Goal: Task Accomplishment & Management: Manage account settings

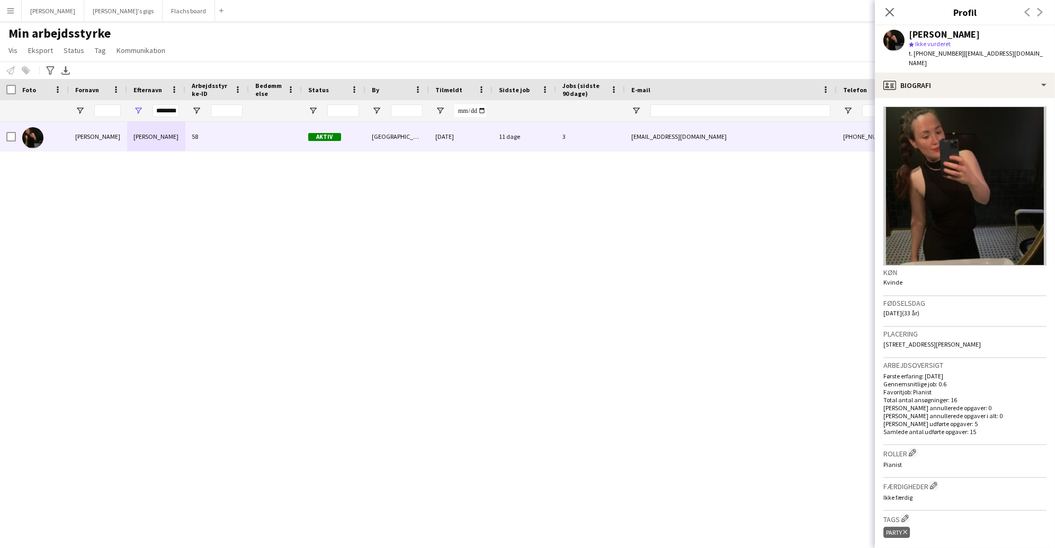
click at [11, 13] on app-icon "Menu" at bounding box center [10, 10] width 8 height 8
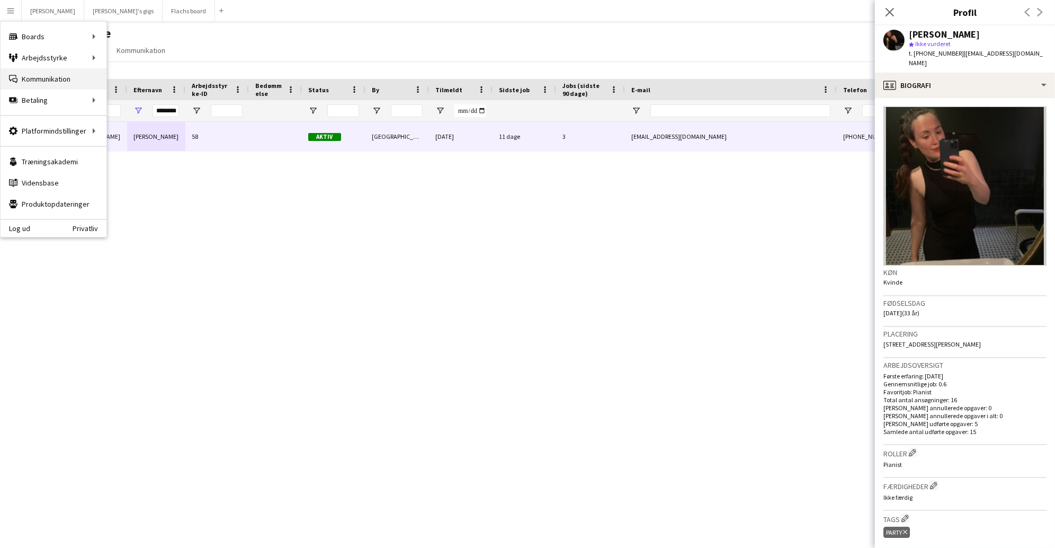
click at [38, 70] on link "Kommunikation Kommunikation" at bounding box center [54, 78] width 106 height 21
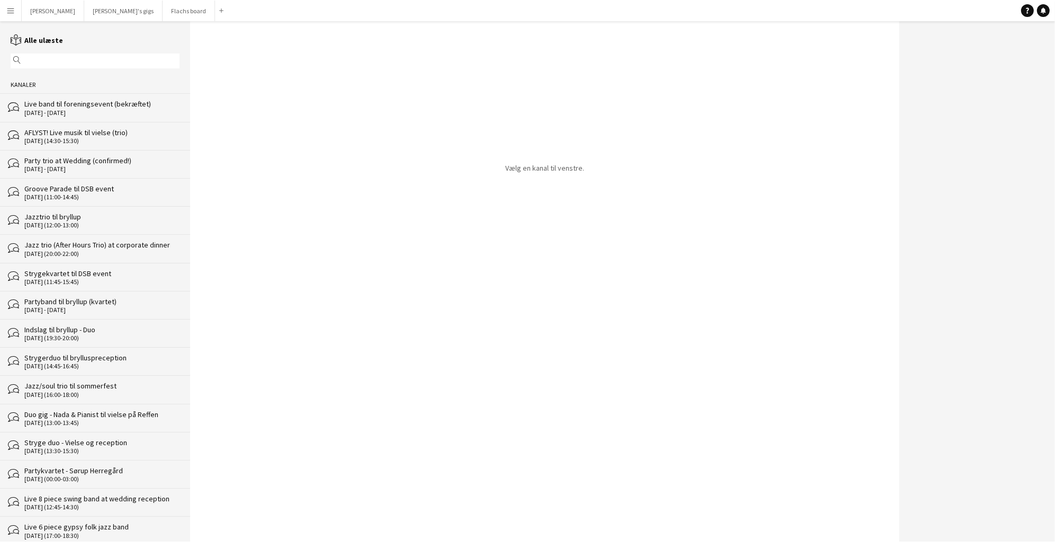
click at [59, 103] on div "Live band til foreningsevent (bekræftet)" at bounding box center [101, 104] width 155 height 10
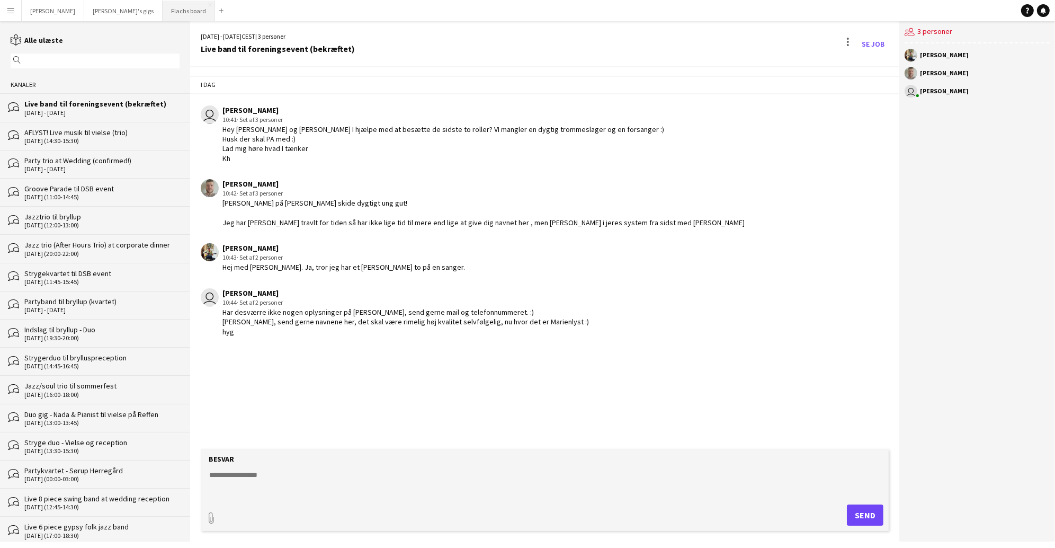
click at [163, 12] on button "Flachs board Luk" at bounding box center [189, 11] width 52 height 21
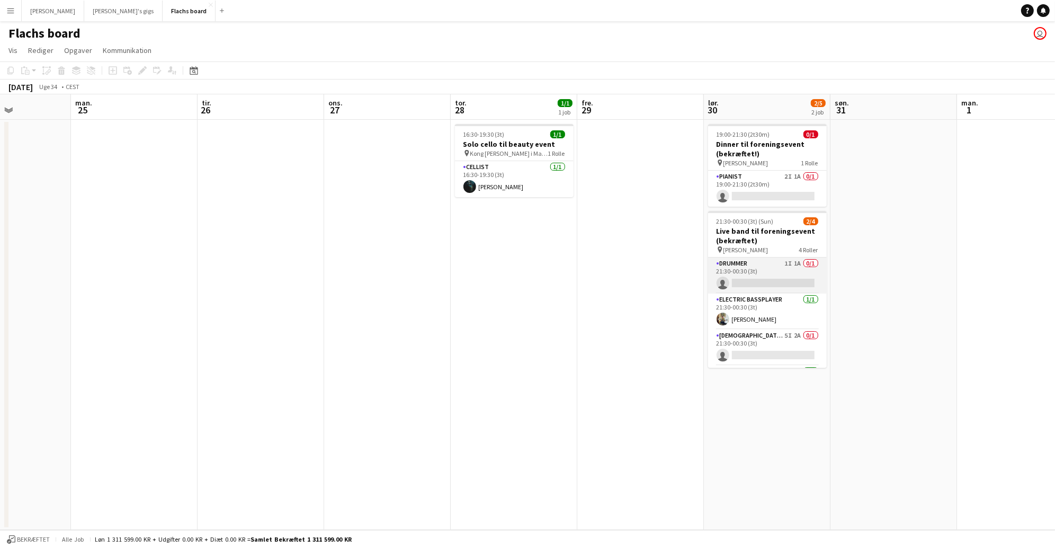
click at [772, 275] on app-card-role "Drummer 1I 1A 0/1 21:30-00:30 (3t) single-neutral-actions" at bounding box center [767, 275] width 119 height 36
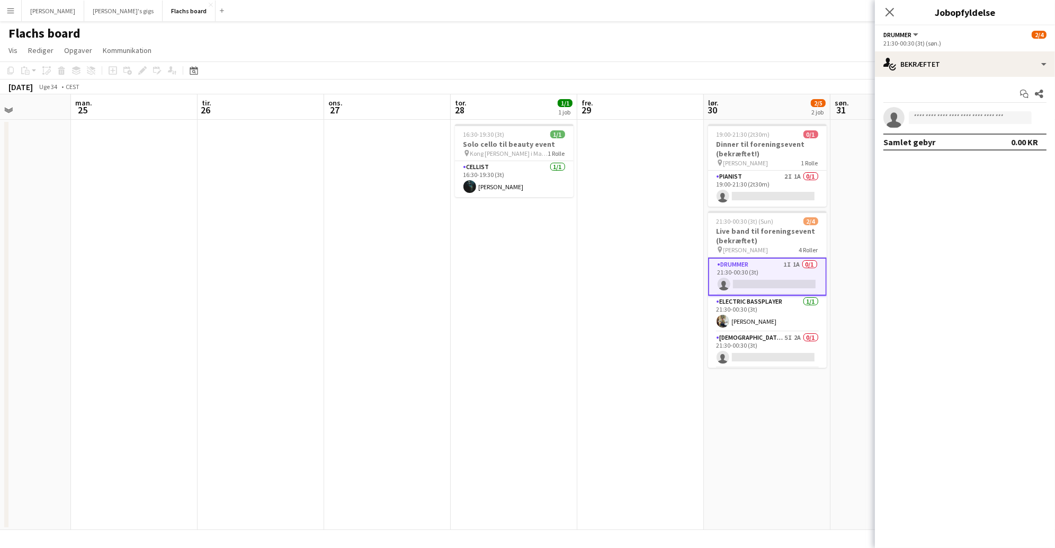
click at [946, 51] on app-options-switcher "Drummer Alle roller Drummer [DATE] 21:30-00:30 (3t) (søn.)" at bounding box center [965, 38] width 180 height 26
click at [949, 56] on div "single-neutral-actions-check-2 Bekræftet" at bounding box center [965, 63] width 180 height 25
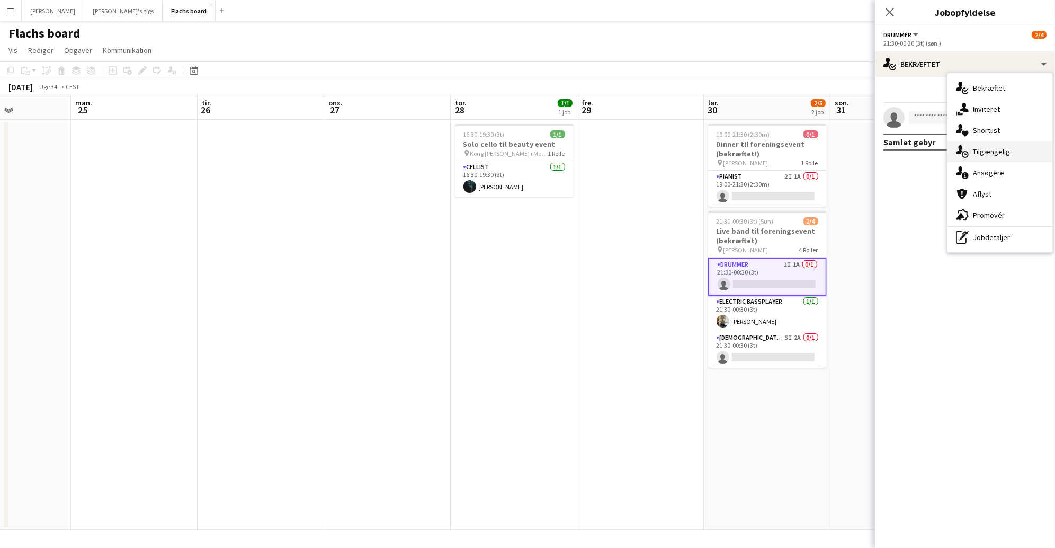
click at [997, 153] on div "single-neutral-actions-upload Tilgængelig" at bounding box center [1000, 151] width 105 height 21
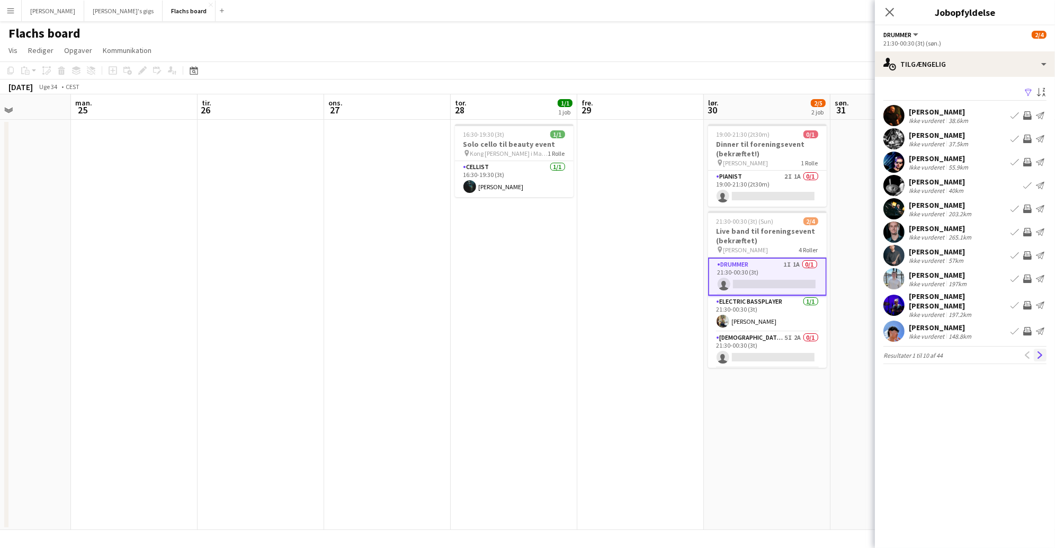
click at [1044, 353] on button "Næste" at bounding box center [1040, 355] width 13 height 13
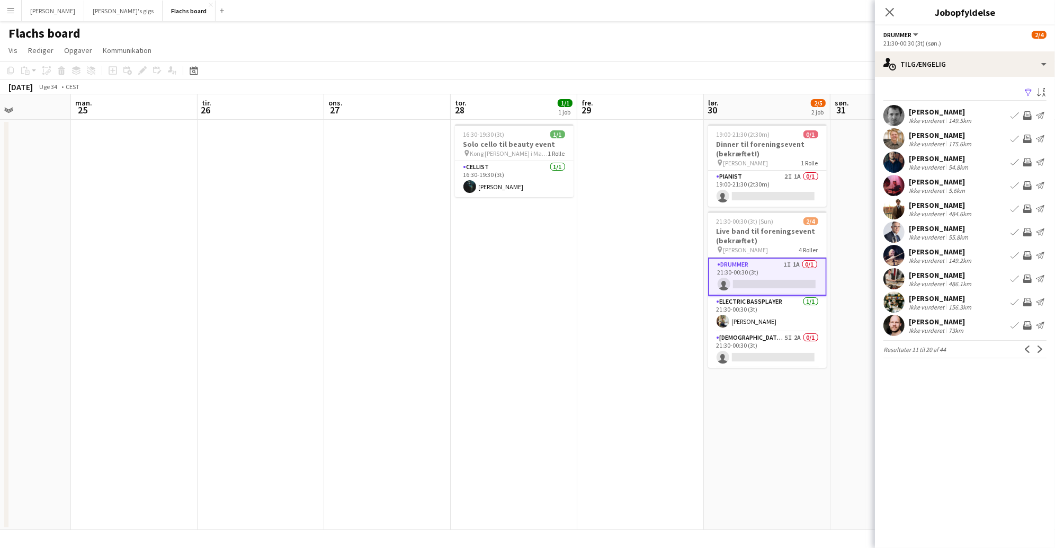
click at [1044, 353] on button "Næste" at bounding box center [1040, 349] width 13 height 13
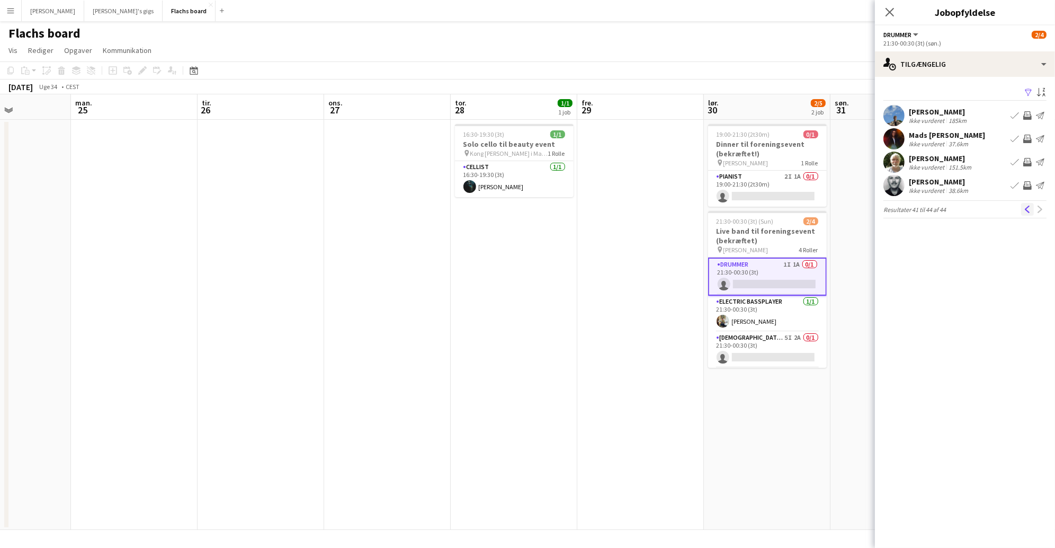
click at [1027, 212] on app-icon "Tidligere" at bounding box center [1027, 209] width 7 height 7
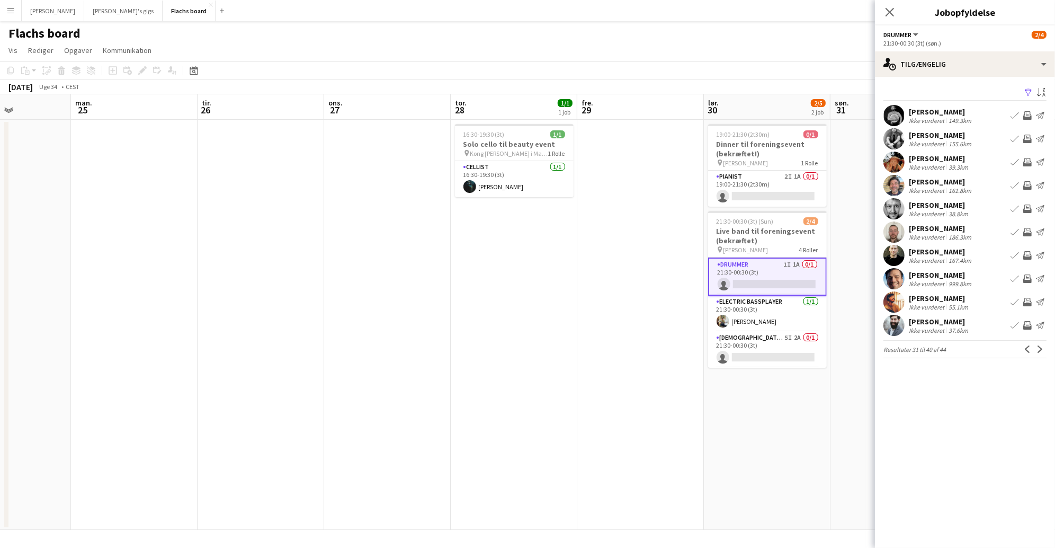
click at [1027, 212] on app-icon "Inviter team" at bounding box center [1027, 208] width 8 height 8
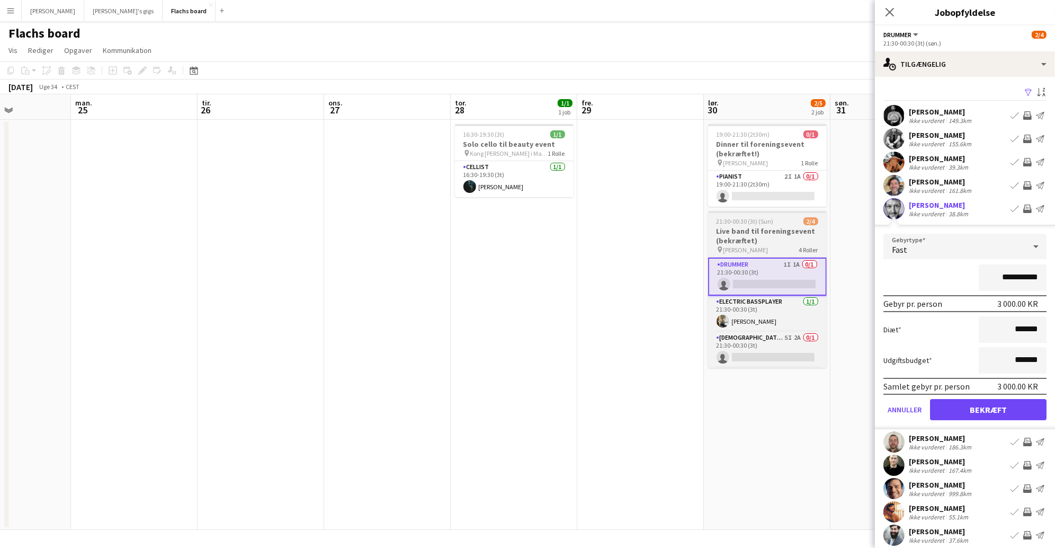
click at [791, 235] on h3 "Live band til foreningsevent (bekræftet)" at bounding box center [767, 235] width 119 height 19
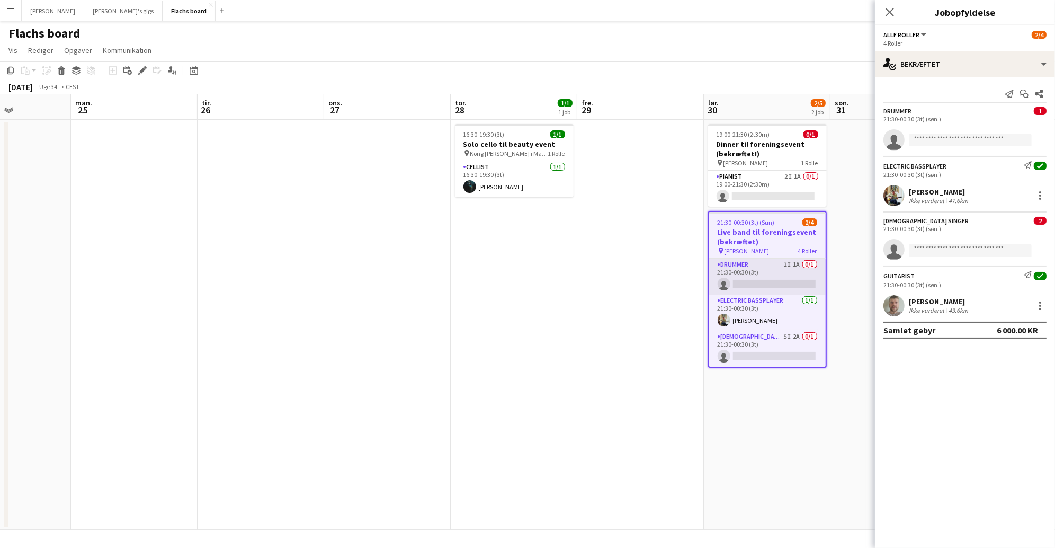
click at [780, 283] on app-card-role "Drummer 1I 1A 0/1 21:30-00:30 (3t) single-neutral-actions" at bounding box center [767, 276] width 117 height 36
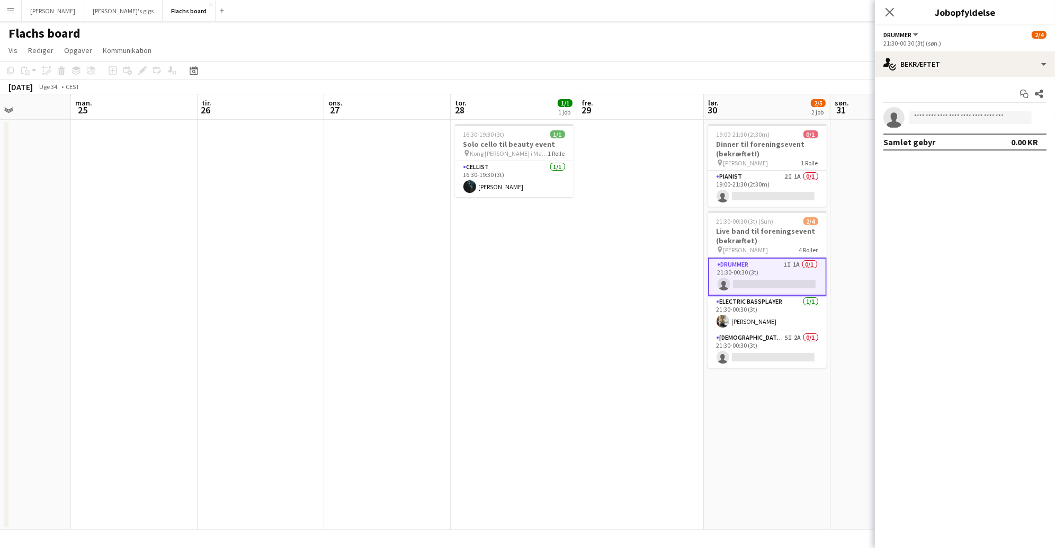
click at [939, 110] on app-invite-slot "single-neutral-actions" at bounding box center [965, 117] width 180 height 21
click at [935, 128] on app-invite-slot "single-neutral-actions" at bounding box center [965, 117] width 180 height 21
click at [935, 119] on input at bounding box center [970, 117] width 123 height 13
type input "*****"
click at [928, 140] on span "[EMAIL_ADDRESS][DOMAIN_NAME]" at bounding box center [970, 141] width 106 height 8
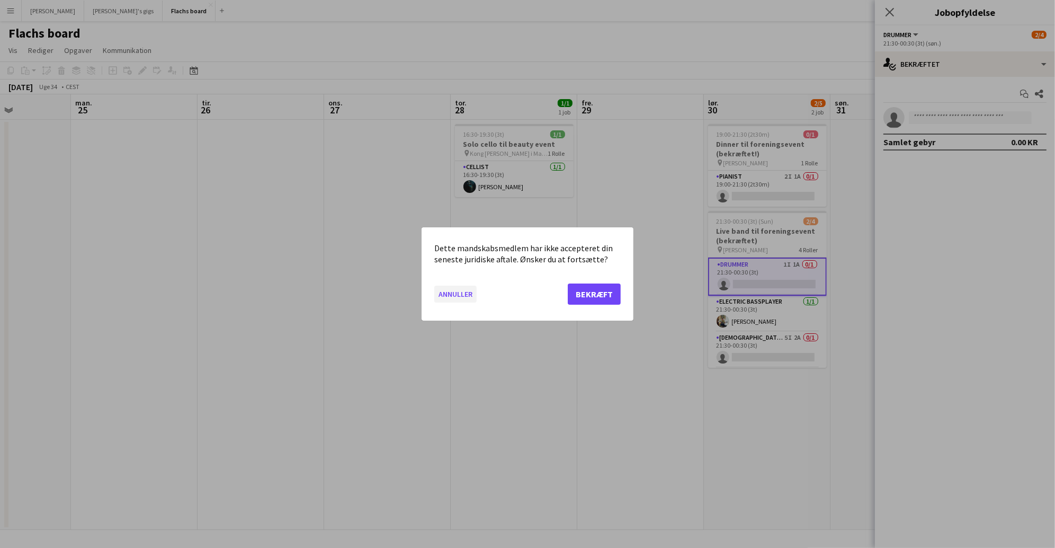
click at [453, 289] on button "Annuller" at bounding box center [455, 294] width 42 height 17
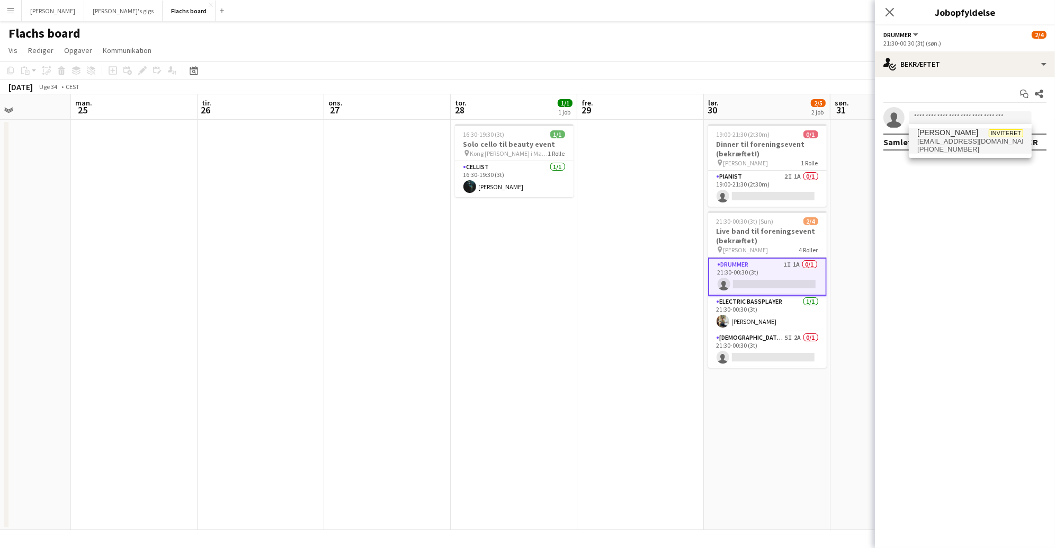
click at [10, 11] on app-icon "Menu" at bounding box center [10, 10] width 8 height 8
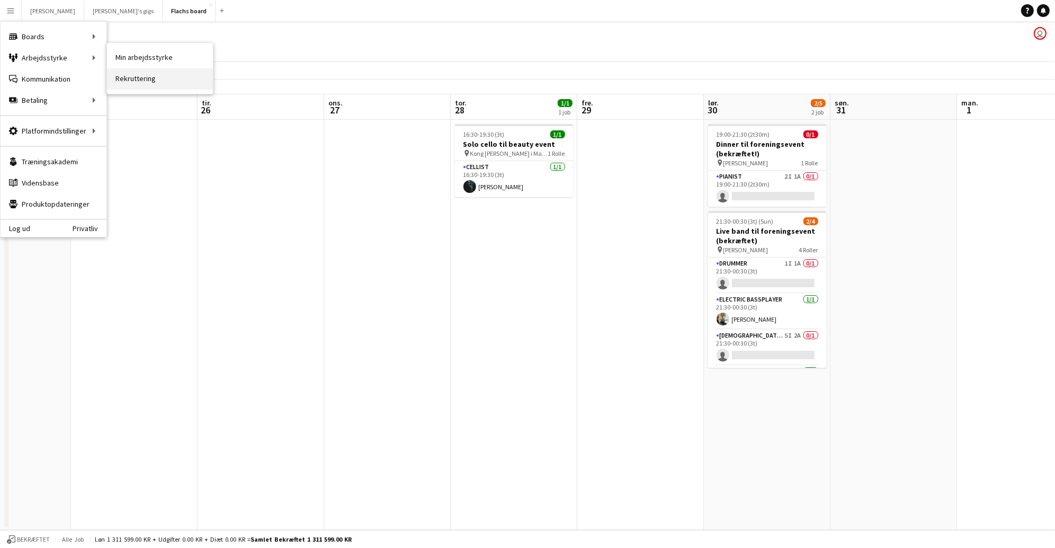
click at [144, 73] on link "Rekruttering" at bounding box center [160, 78] width 106 height 21
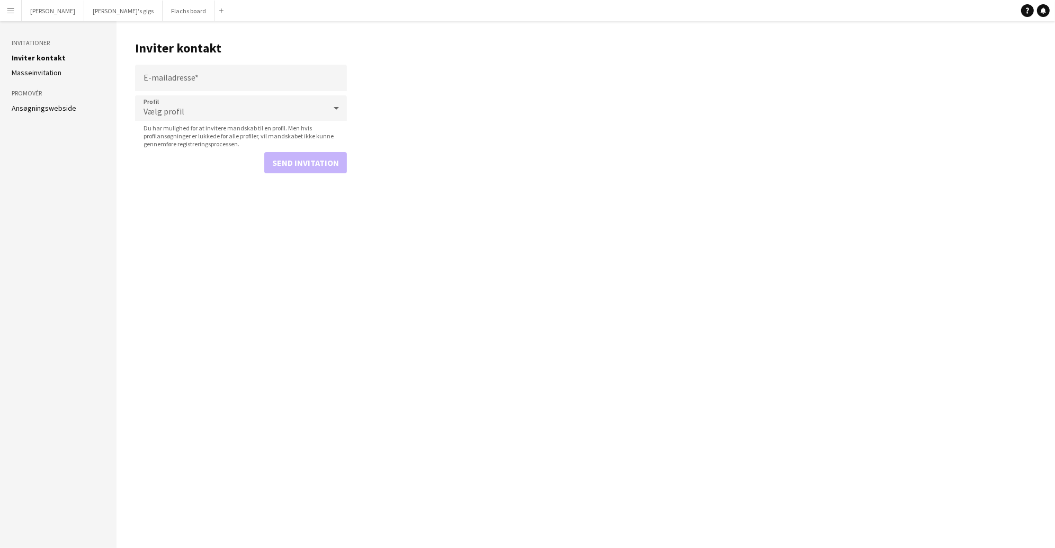
click at [10, 11] on app-icon "Menu" at bounding box center [10, 10] width 8 height 8
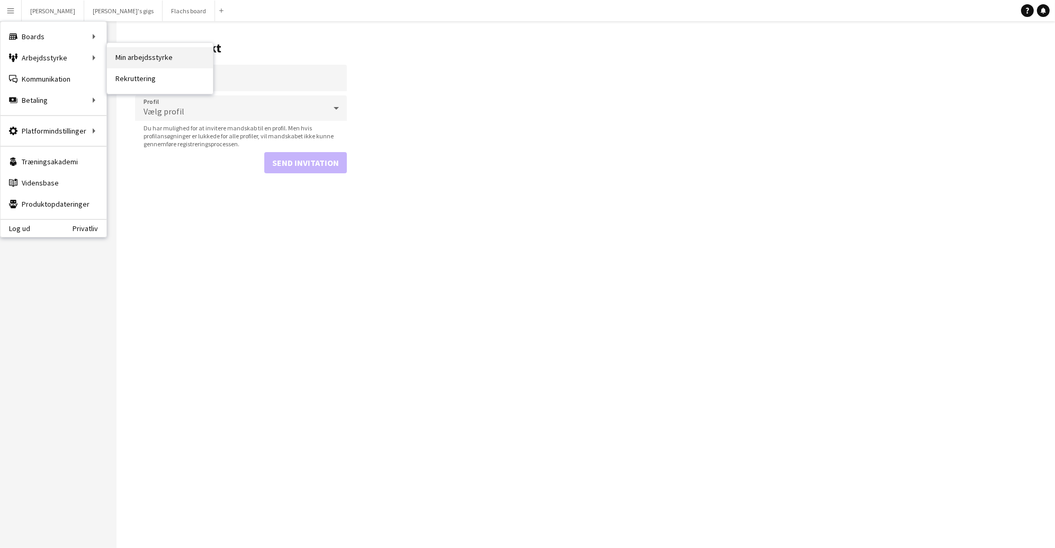
click at [135, 56] on link "Min arbejdsstyrke" at bounding box center [160, 57] width 106 height 21
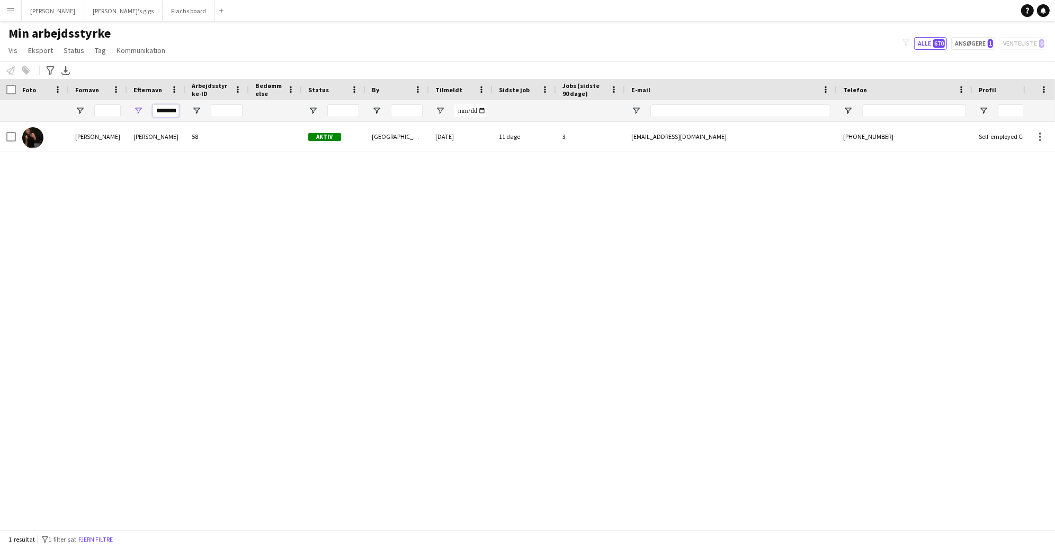
click at [160, 107] on input "********" at bounding box center [166, 110] width 26 height 13
type input "*******"
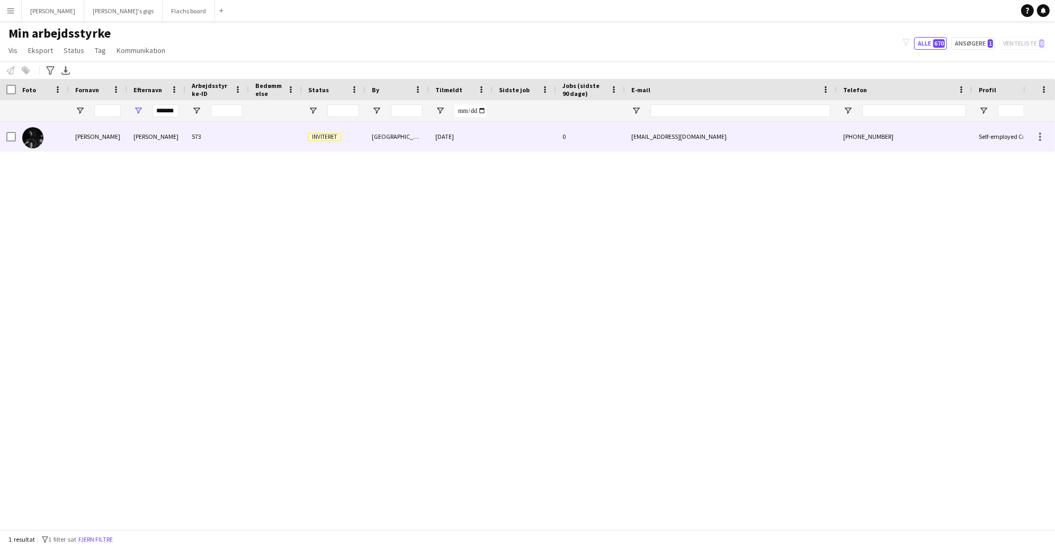
click at [180, 146] on div "[PERSON_NAME]" at bounding box center [156, 136] width 58 height 29
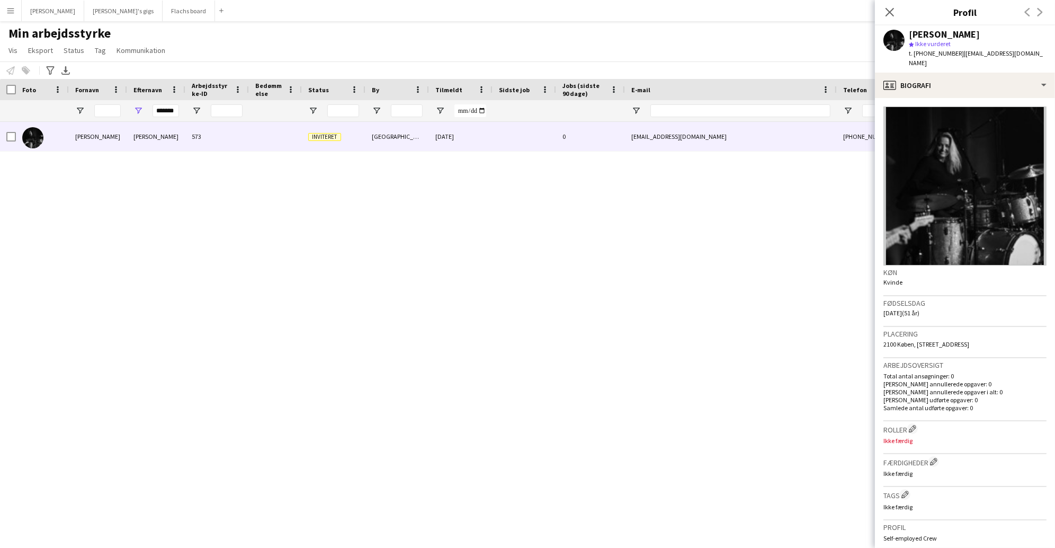
scroll to position [176, 0]
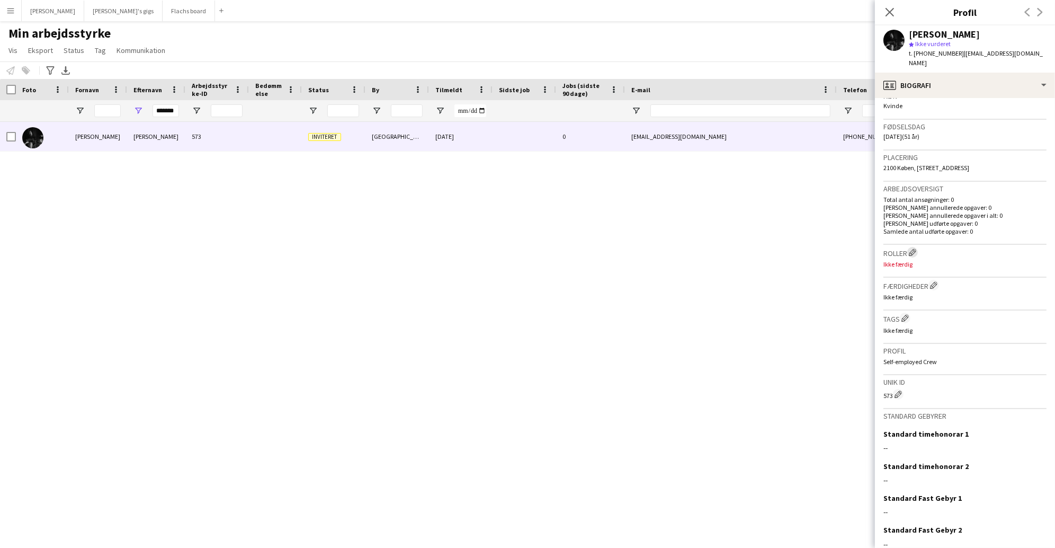
click at [916, 248] on app-icon "Rediger besætningsfirmaroller" at bounding box center [912, 251] width 7 height 7
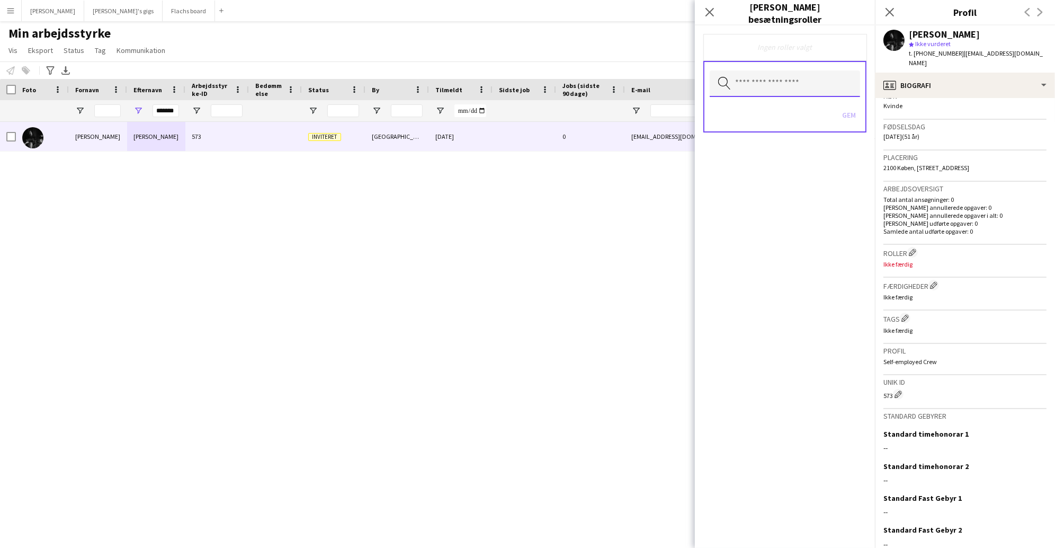
click at [791, 93] on input "text" at bounding box center [785, 83] width 150 height 26
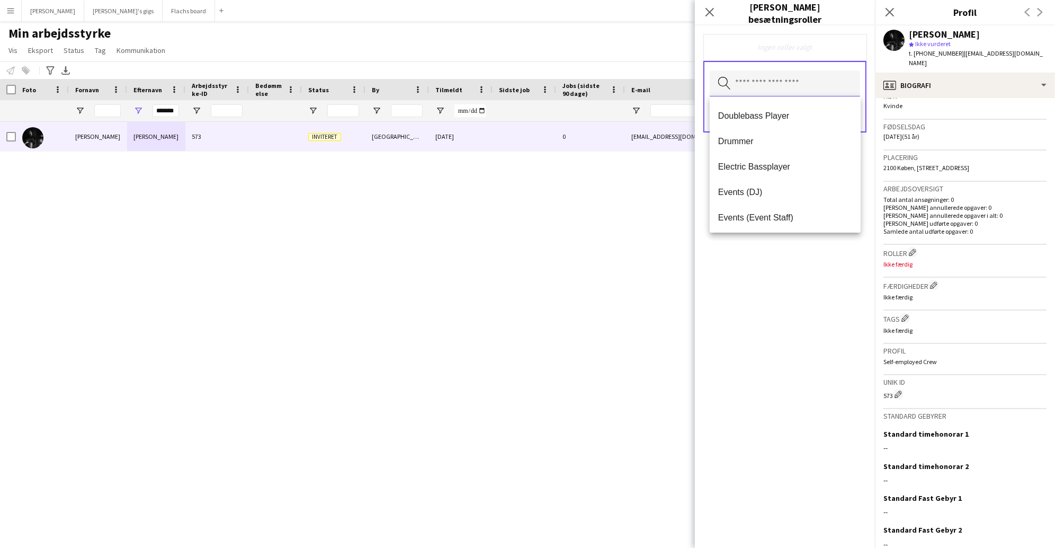
scroll to position [77, 0]
click at [794, 140] on span "Drummer" at bounding box center [785, 138] width 134 height 10
click at [791, 288] on div "Drummer Fjern Søg efter rolletype Gem" at bounding box center [785, 286] width 180 height 522
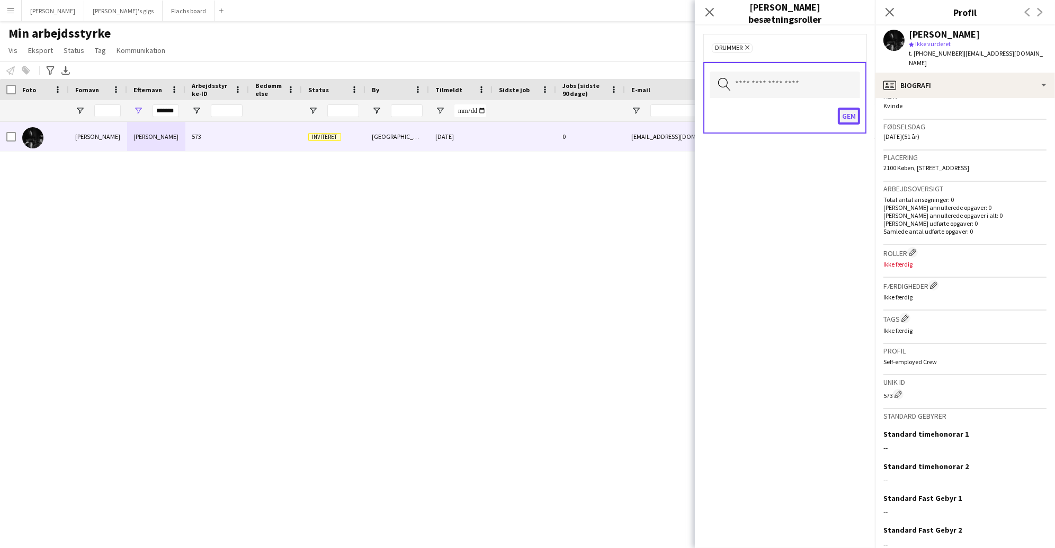
click at [846, 112] on button "Gem" at bounding box center [849, 116] width 22 height 17
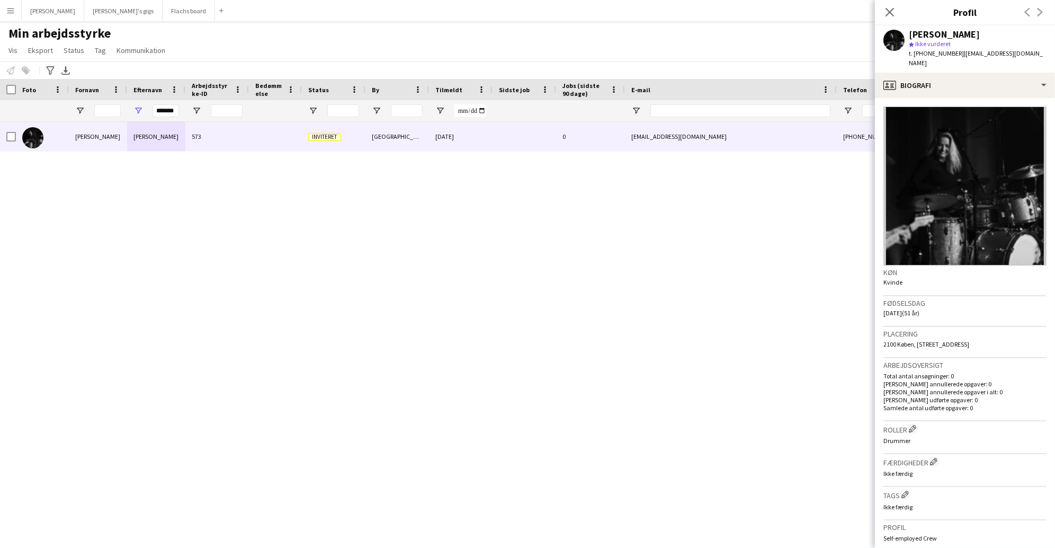
scroll to position [212, 0]
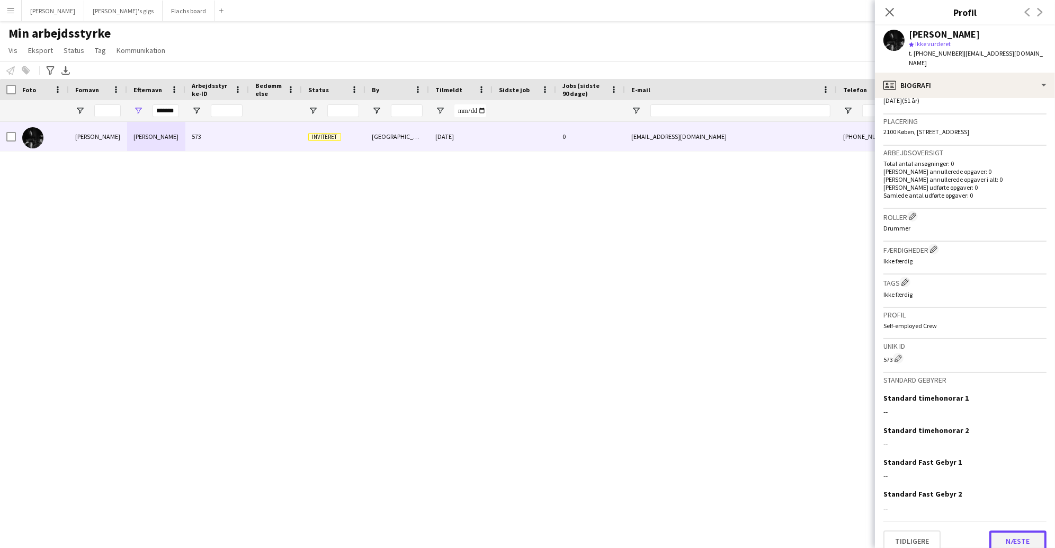
click at [1026, 530] on button "Næste" at bounding box center [1018, 540] width 57 height 21
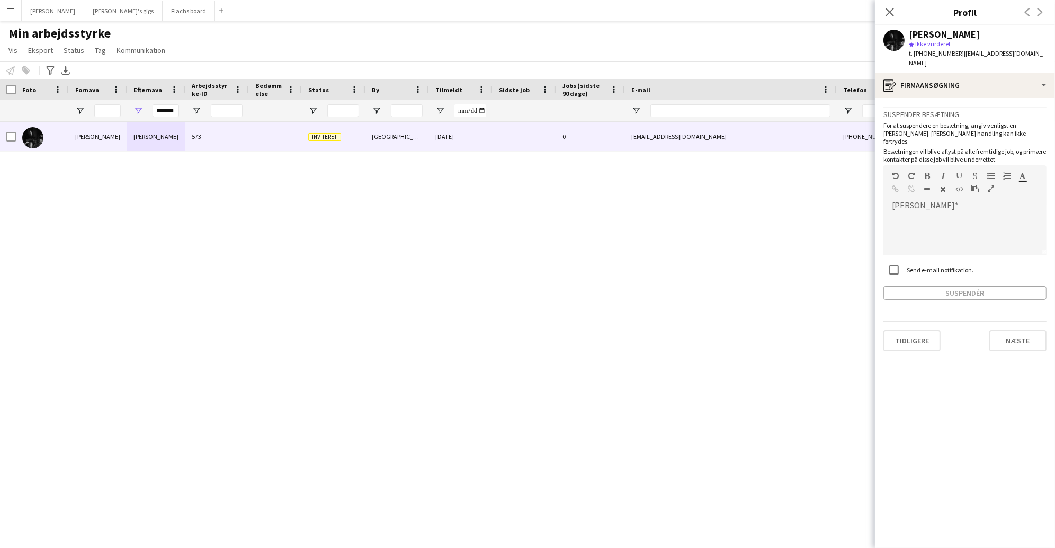
click at [1019, 338] on app-crew-profile-application "Suspender besætning For at suspendere en besætning, angiv venligst en [PERSON_N…" at bounding box center [965, 323] width 180 height 450
click at [1019, 334] on app-crew-profile-application "Suspender besætning For at suspendere en besætning, angiv venligst en [PERSON_N…" at bounding box center [965, 323] width 180 height 450
click at [1018, 330] on button "Næste" at bounding box center [1018, 340] width 57 height 21
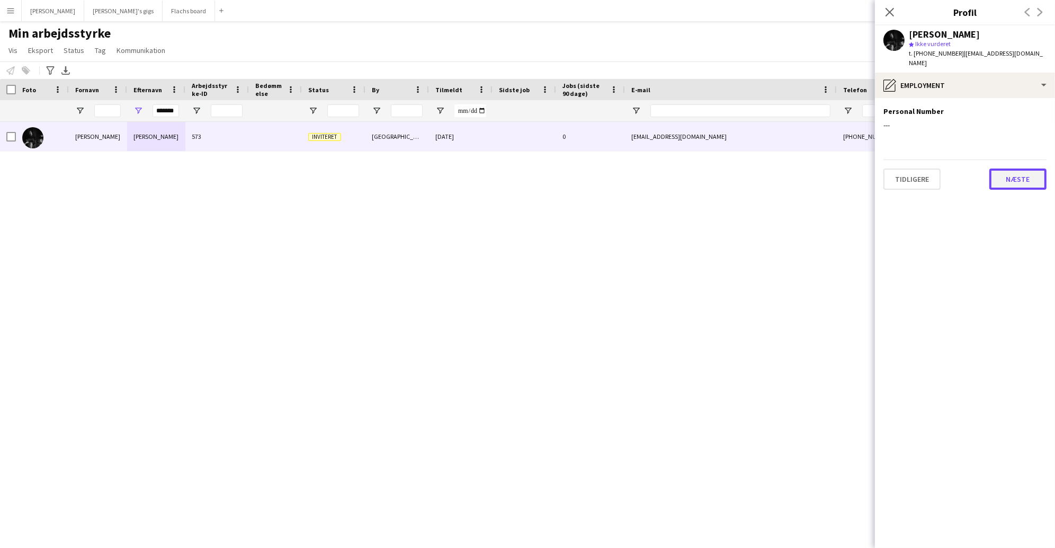
click at [1015, 173] on button "Næste" at bounding box center [1018, 178] width 57 height 21
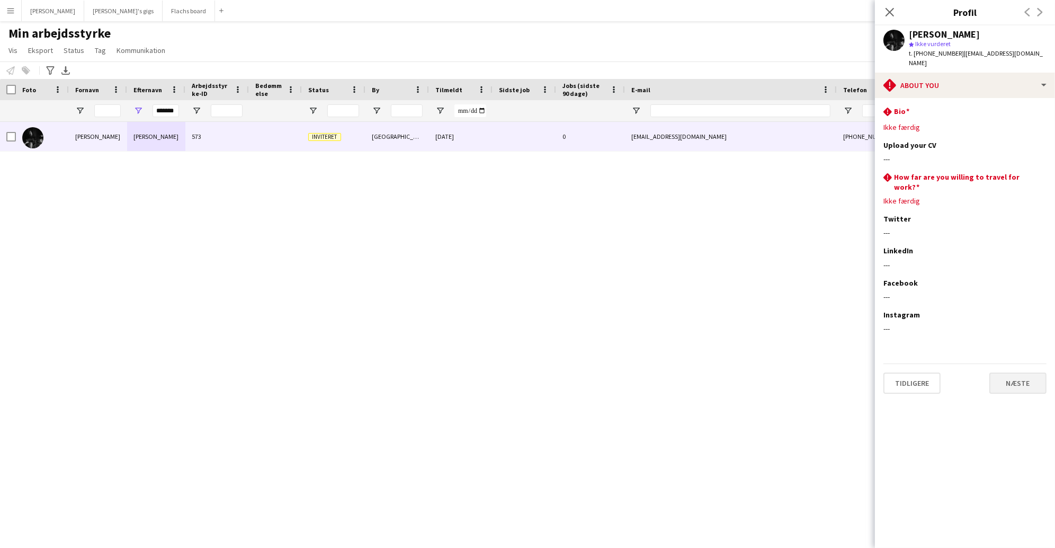
click at [1020, 286] on div "Facebook [PERSON_NAME] felt ---" at bounding box center [965, 294] width 163 height 32
click at [1012, 372] on button "Næste" at bounding box center [1018, 382] width 57 height 21
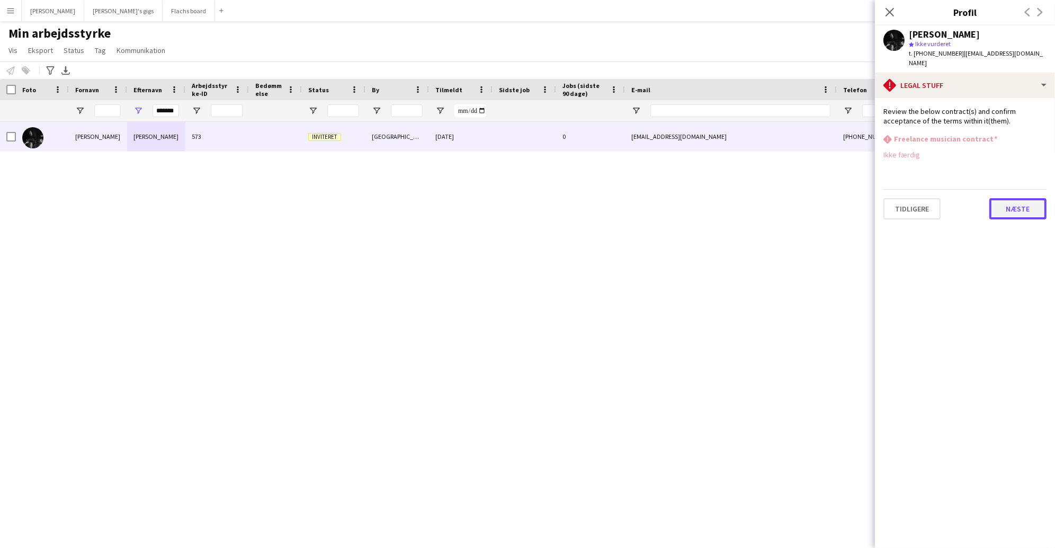
click at [1020, 198] on button "Næste" at bounding box center [1018, 208] width 57 height 21
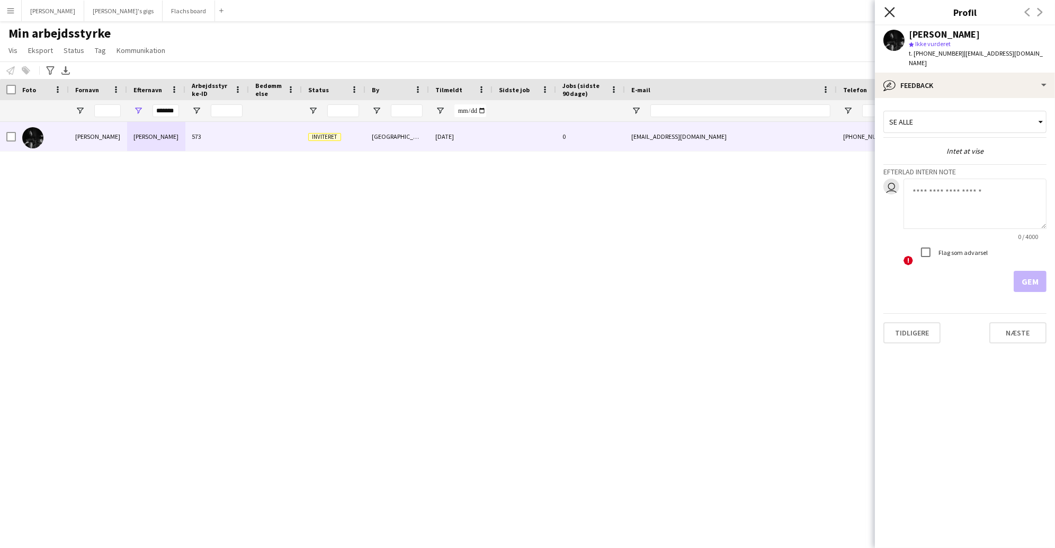
click at [889, 10] on icon "Luk pop-in" at bounding box center [890, 12] width 10 height 10
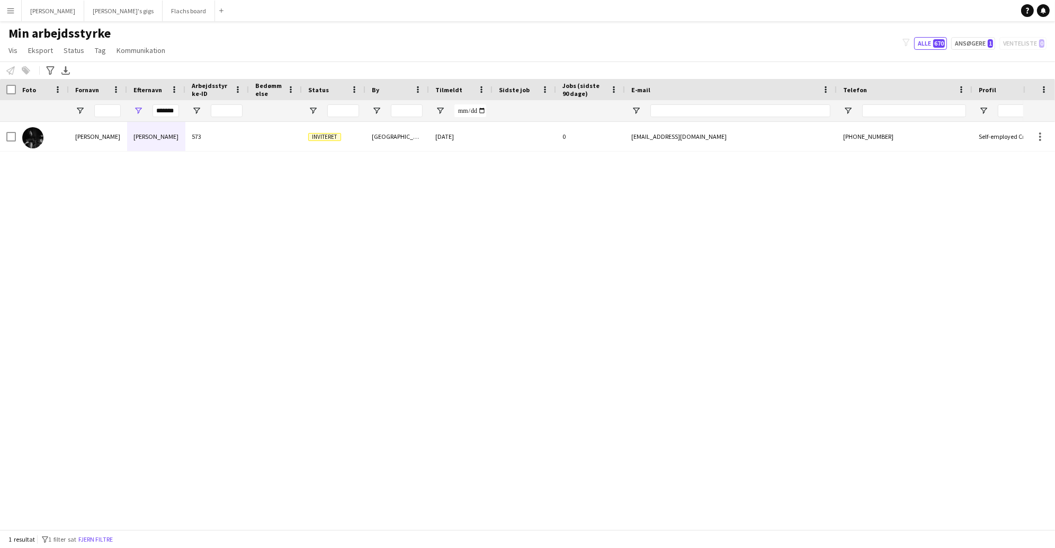
click at [553, 175] on div "[PERSON_NAME] 573 Inviteret [GEOGRAPHIC_DATA] Ø [DATE] 0 [EMAIL_ADDRESS][DOMAIN…" at bounding box center [511, 325] width 1023 height 407
click at [4, 17] on button "Menu" at bounding box center [10, 10] width 21 height 21
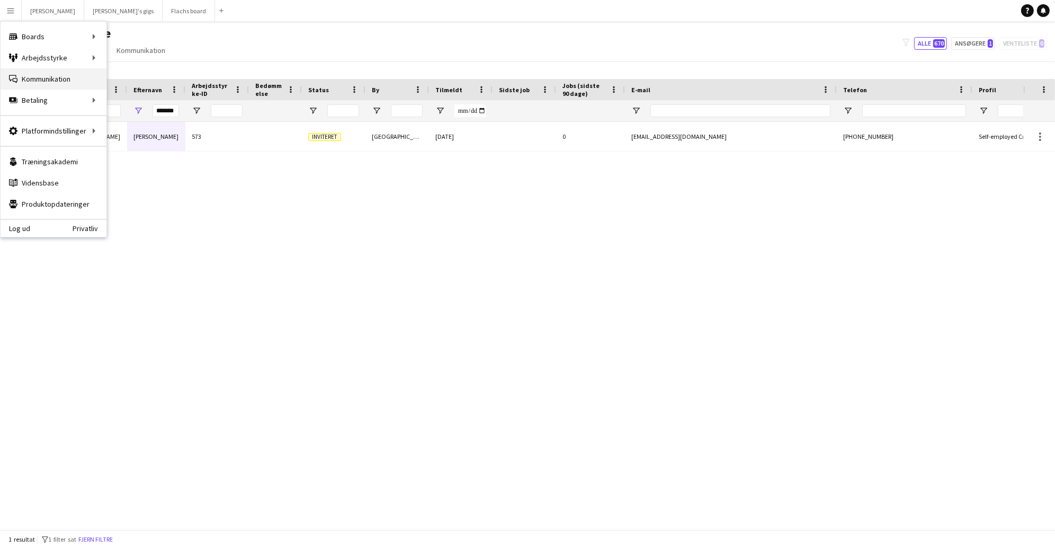
click at [43, 74] on link "Kommunikation Kommunikation" at bounding box center [54, 78] width 106 height 21
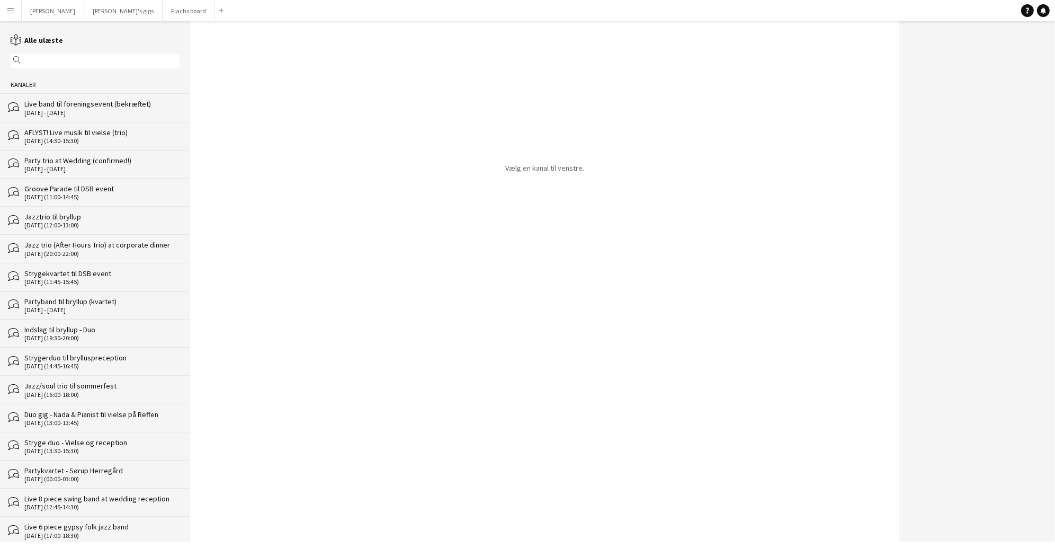
click at [62, 111] on div "[DATE] - [DATE]" at bounding box center [101, 112] width 155 height 7
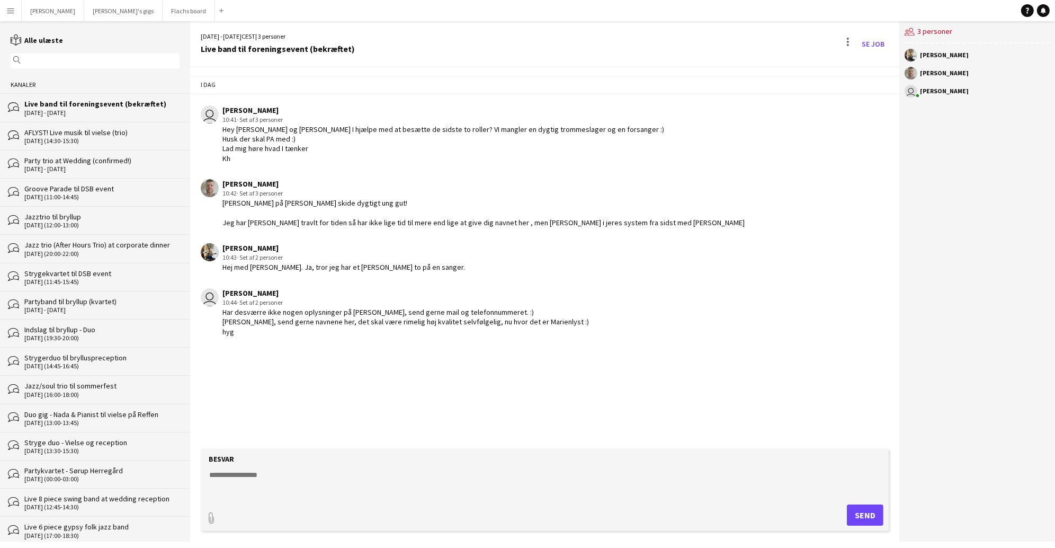
click at [70, 133] on div "AFLYST! Live musik til vielse (trio)" at bounding box center [101, 133] width 155 height 10
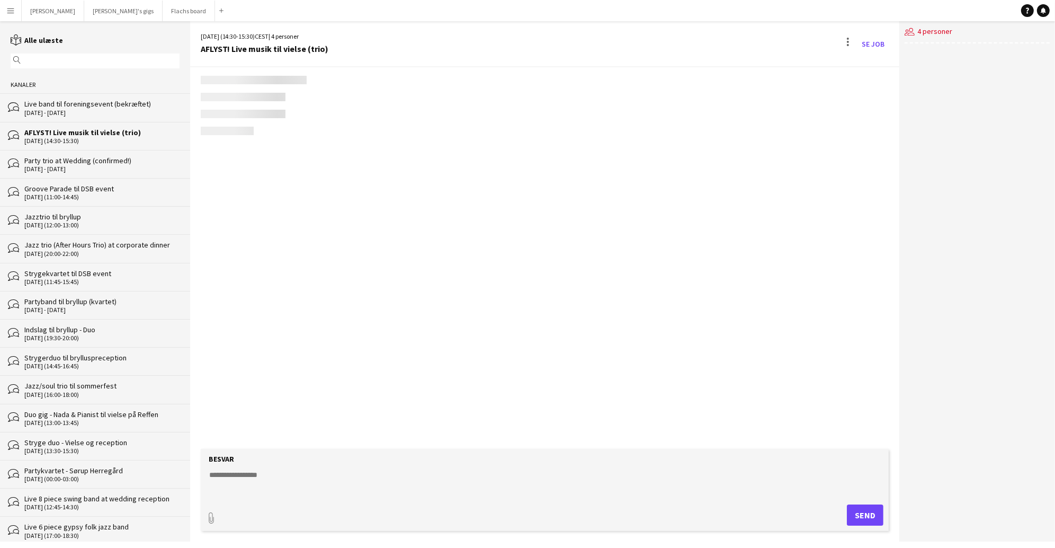
scroll to position [1639, 0]
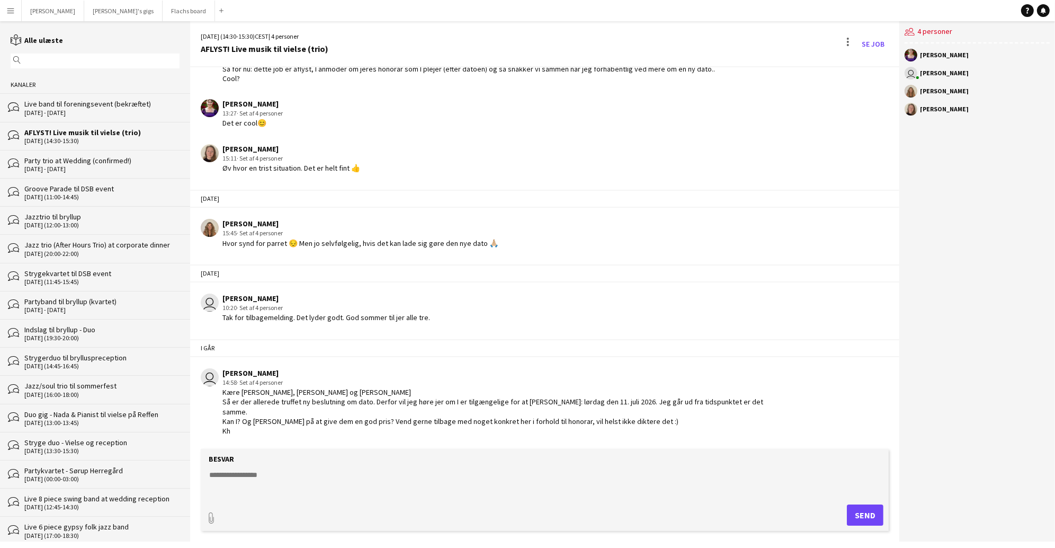
click at [68, 97] on div "bubbles Live band til foreningsevent (bekræftet) [DATE] - [DATE]" at bounding box center [95, 107] width 190 height 28
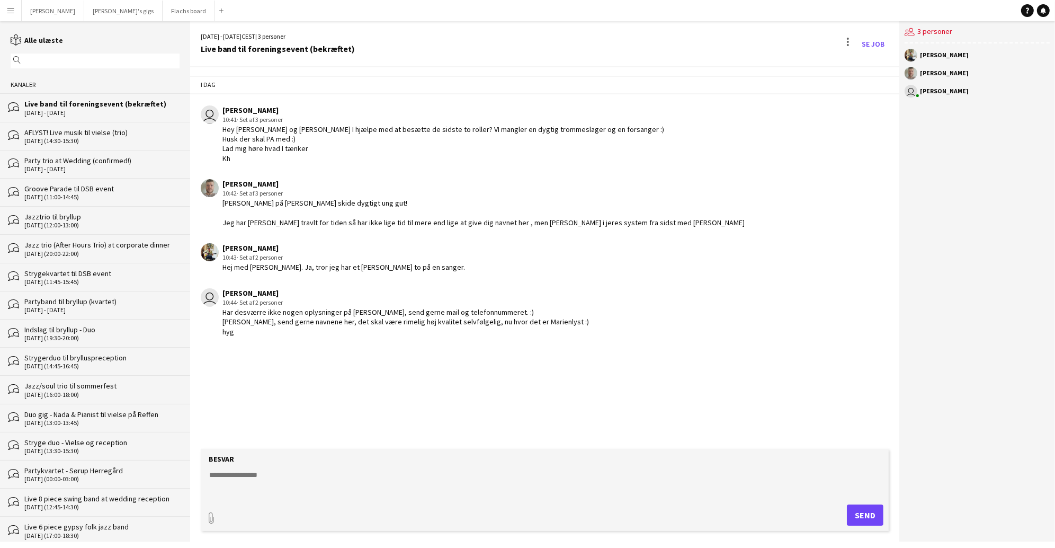
click at [130, 22] on app-channels-list "reading Alle ulæste magnifier Kanaler bubbles Live band til foreningsevent (bek…" at bounding box center [95, 281] width 190 height 520
click at [163, 15] on button "Flachs board Luk" at bounding box center [189, 11] width 52 height 21
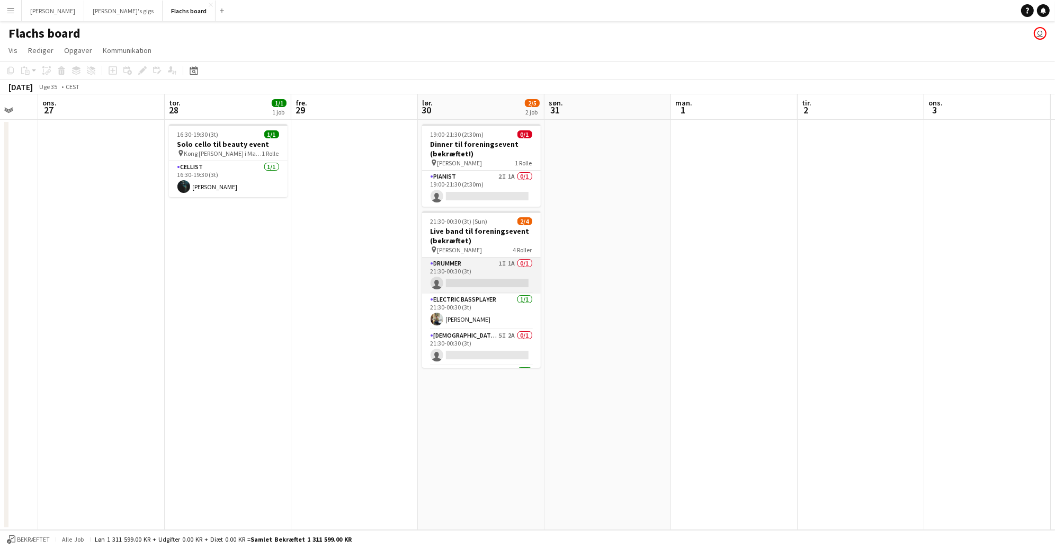
click at [479, 277] on app-card-role "Drummer 1I 1A 0/1 21:30-00:30 (3t) single-neutral-actions" at bounding box center [481, 275] width 119 height 36
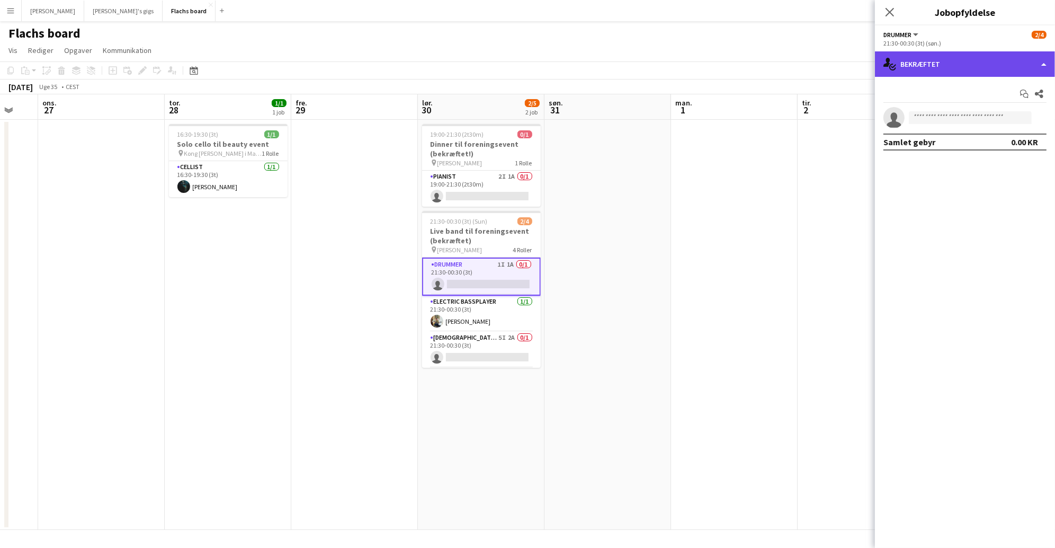
click at [949, 64] on div "single-neutral-actions-check-2 Bekræftet" at bounding box center [965, 63] width 180 height 25
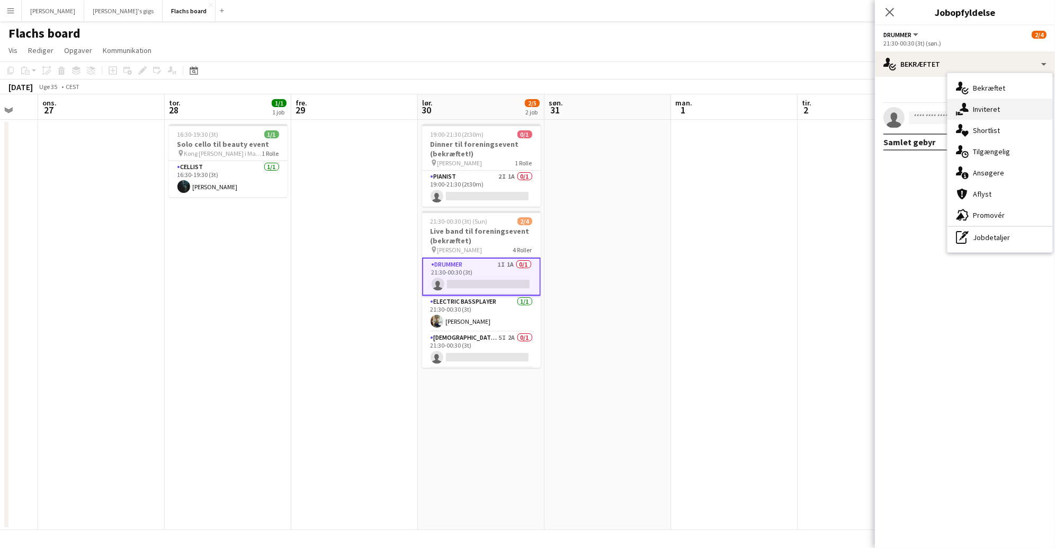
click at [975, 106] on div "single-neutral-actions-share-1 Inviteret" at bounding box center [1000, 109] width 105 height 21
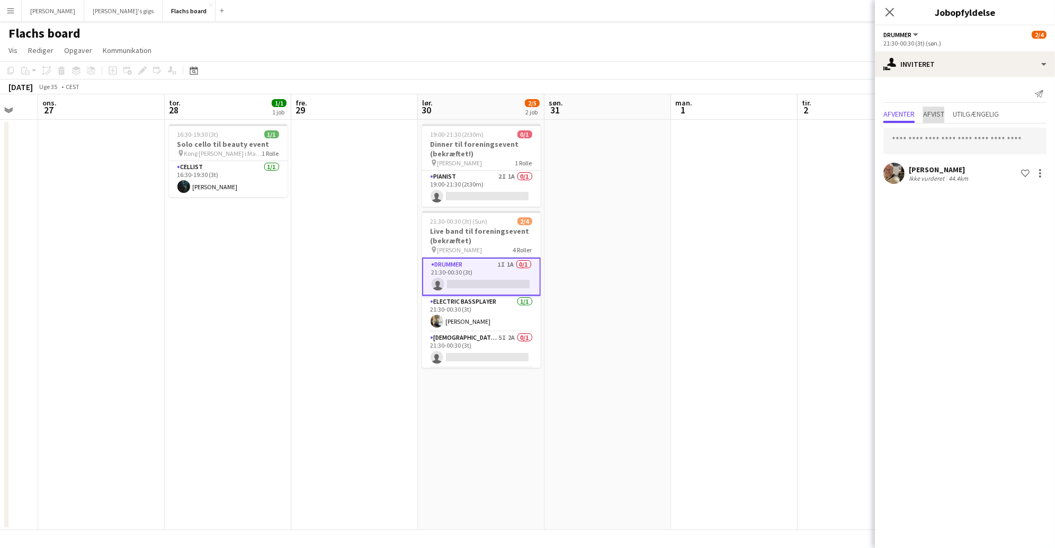
click at [942, 111] on span "Afvist" at bounding box center [933, 113] width 21 height 7
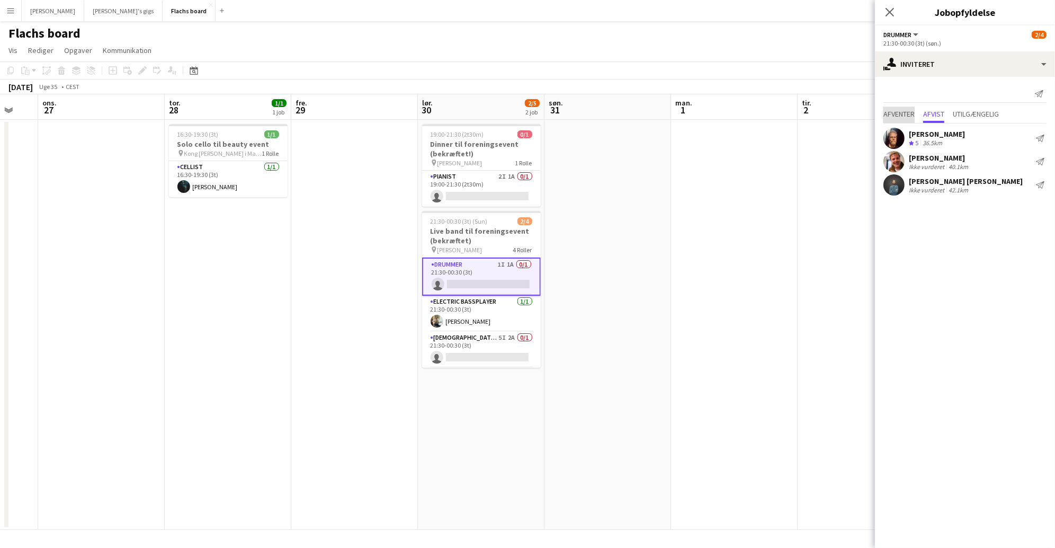
click at [898, 118] on span "Afventer" at bounding box center [899, 115] width 31 height 16
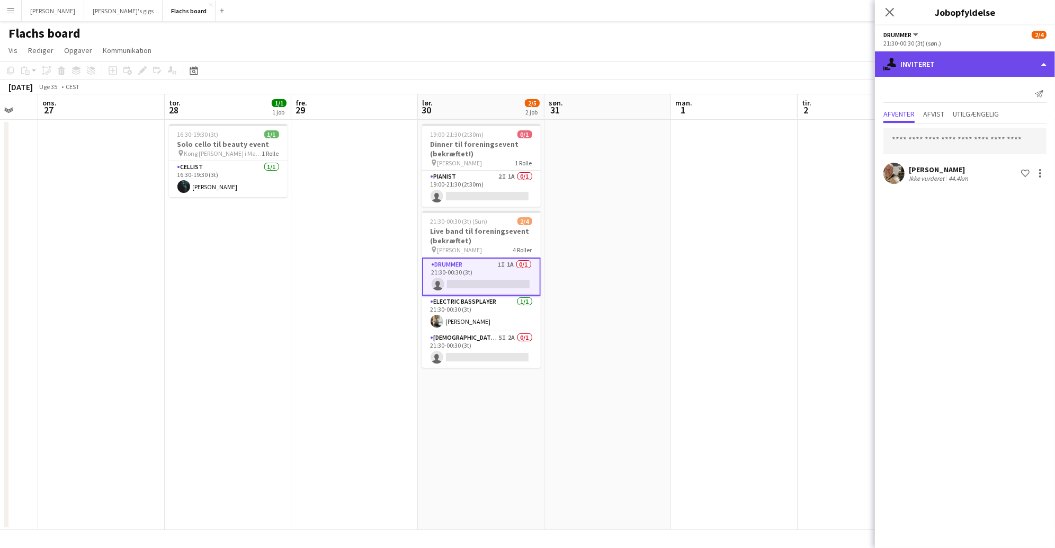
click at [946, 67] on div "single-neutral-actions-share-1 Inviteret" at bounding box center [965, 63] width 180 height 25
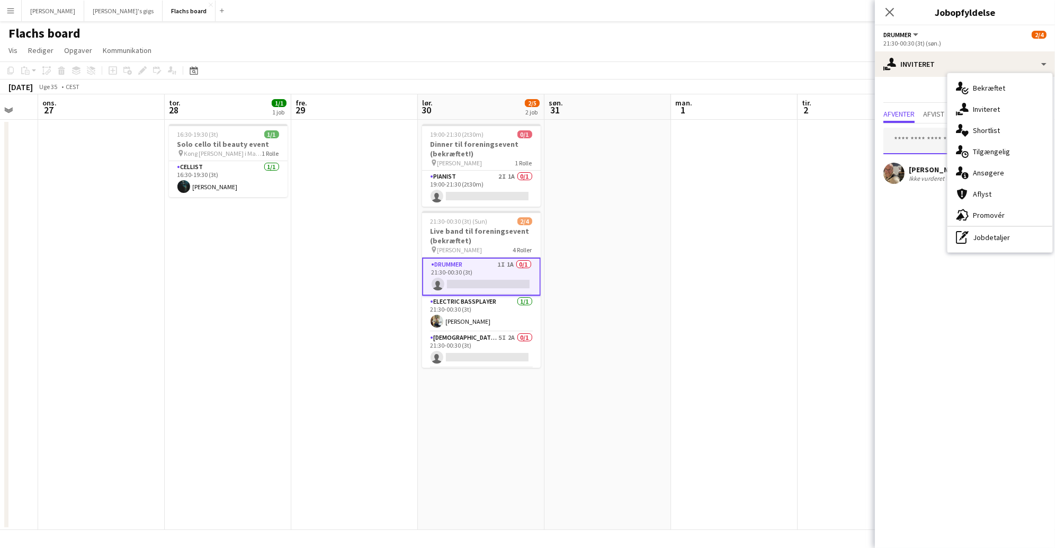
click at [930, 151] on input "text" at bounding box center [965, 141] width 163 height 26
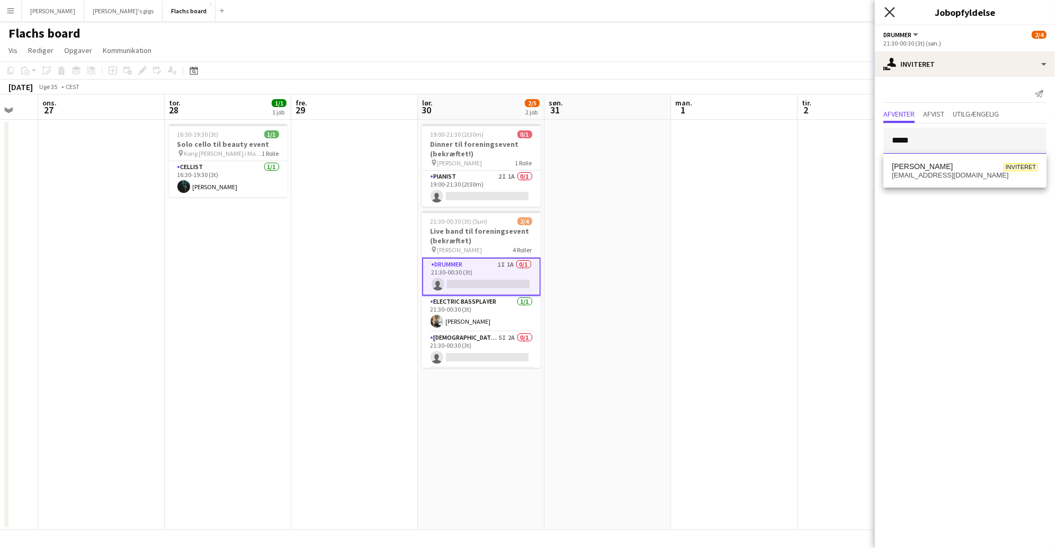
type input "*****"
click at [888, 16] on icon "Luk pop-in" at bounding box center [890, 12] width 10 height 10
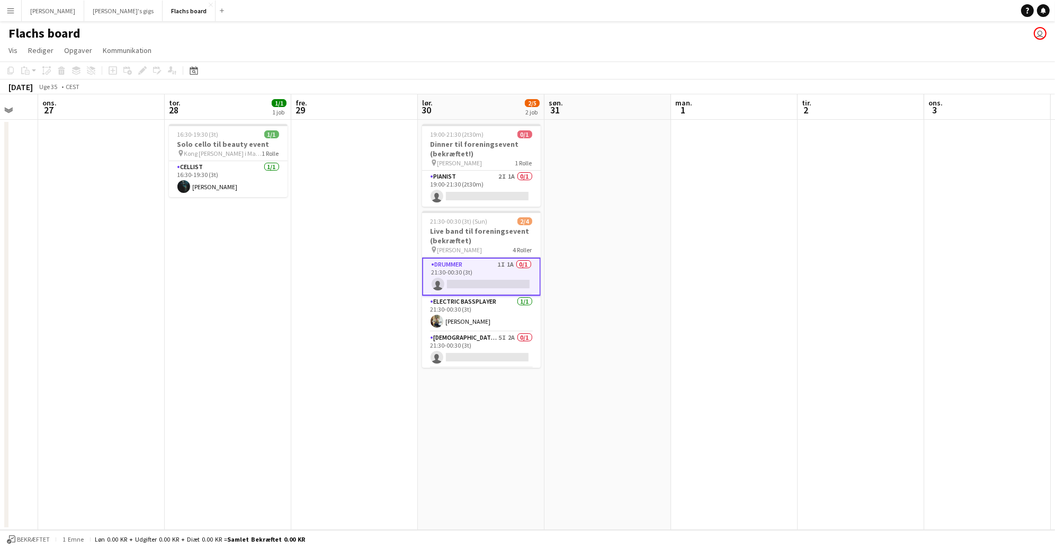
click at [629, 239] on app-date-cell at bounding box center [608, 325] width 127 height 410
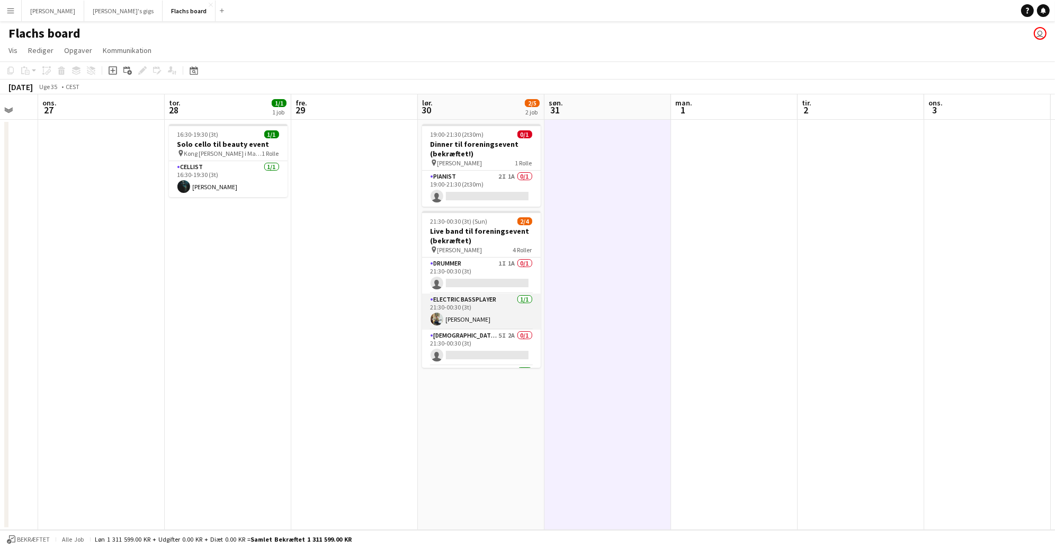
scroll to position [33, 0]
click at [476, 316] on app-card-role "[DEMOGRAPHIC_DATA] Singer 5I 2A 0/1 21:30-00:30 (3t) single-neutral-actions" at bounding box center [481, 314] width 119 height 36
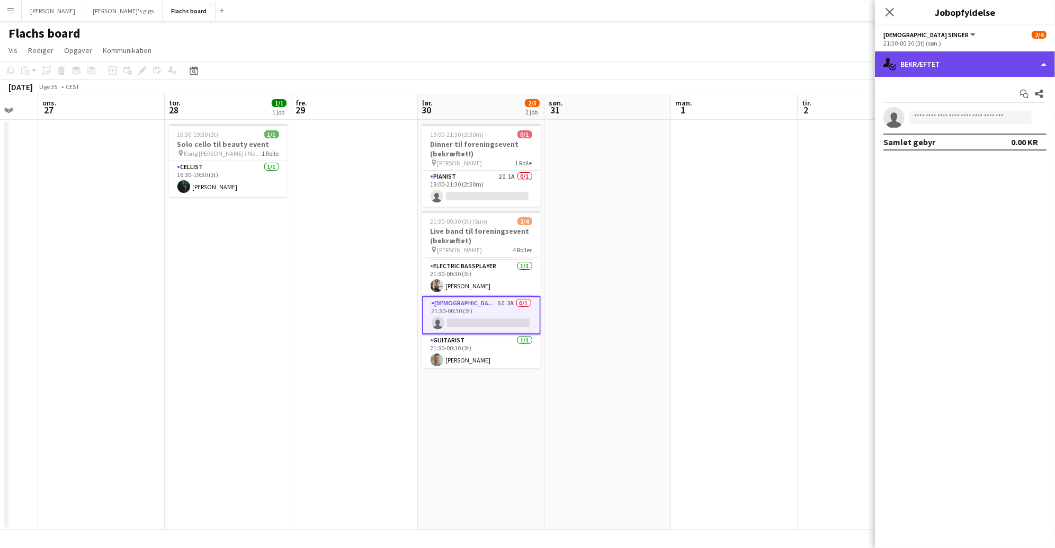
click at [923, 72] on div "single-neutral-actions-check-2 Bekræftet" at bounding box center [965, 63] width 180 height 25
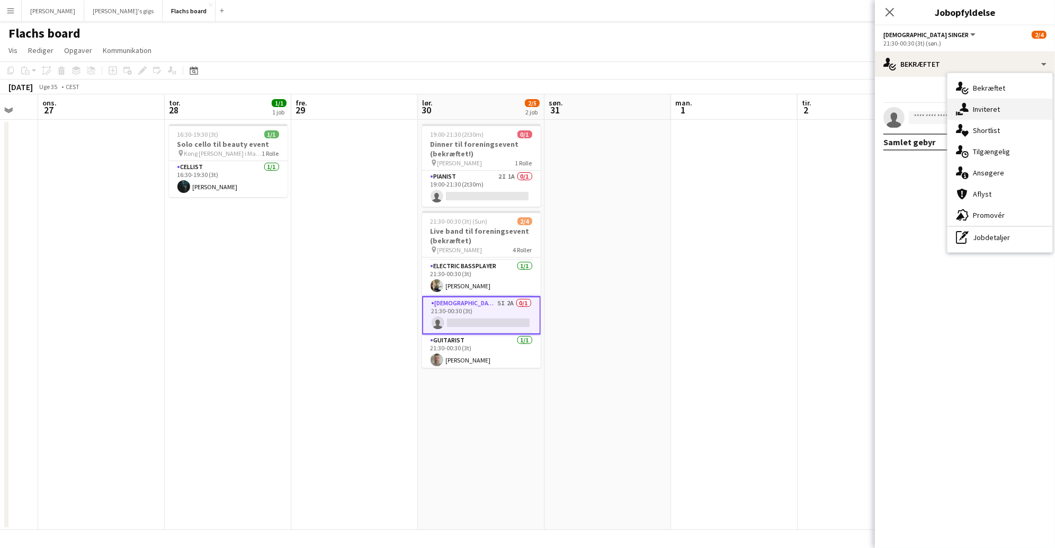
click at [958, 113] on icon at bounding box center [961, 113] width 6 height 3
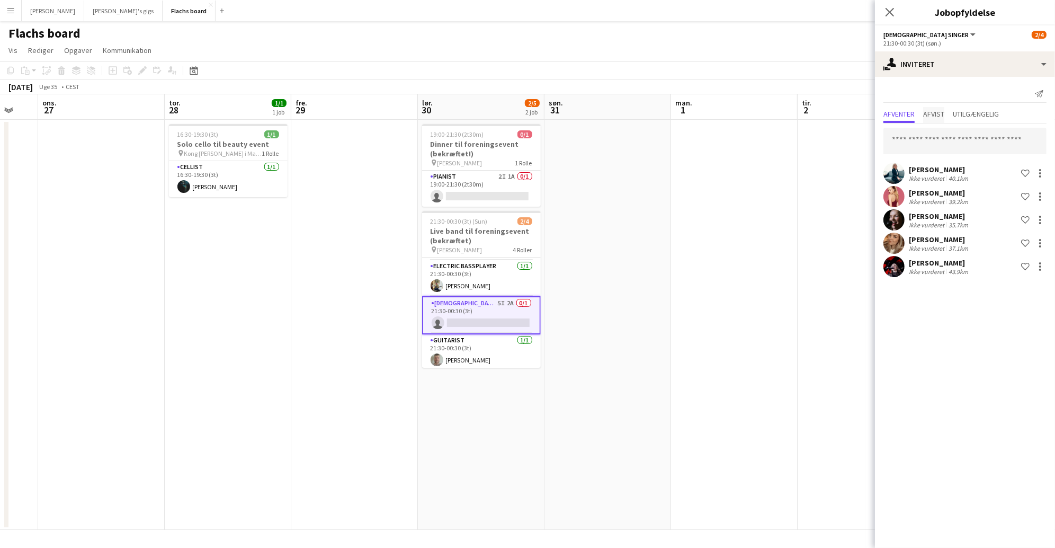
click at [940, 111] on span "Afvist" at bounding box center [933, 113] width 21 height 7
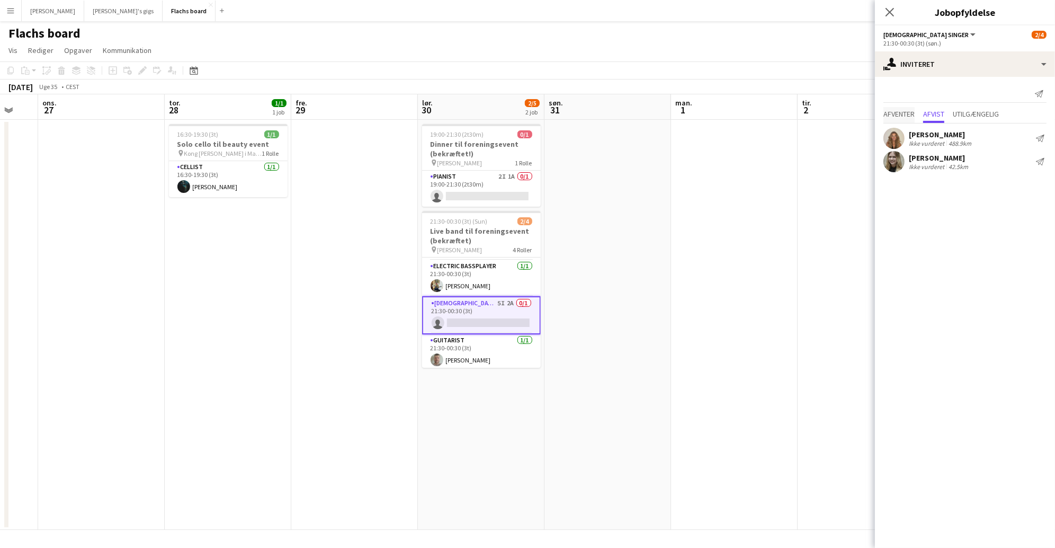
click at [907, 115] on span "Afventer" at bounding box center [899, 113] width 31 height 7
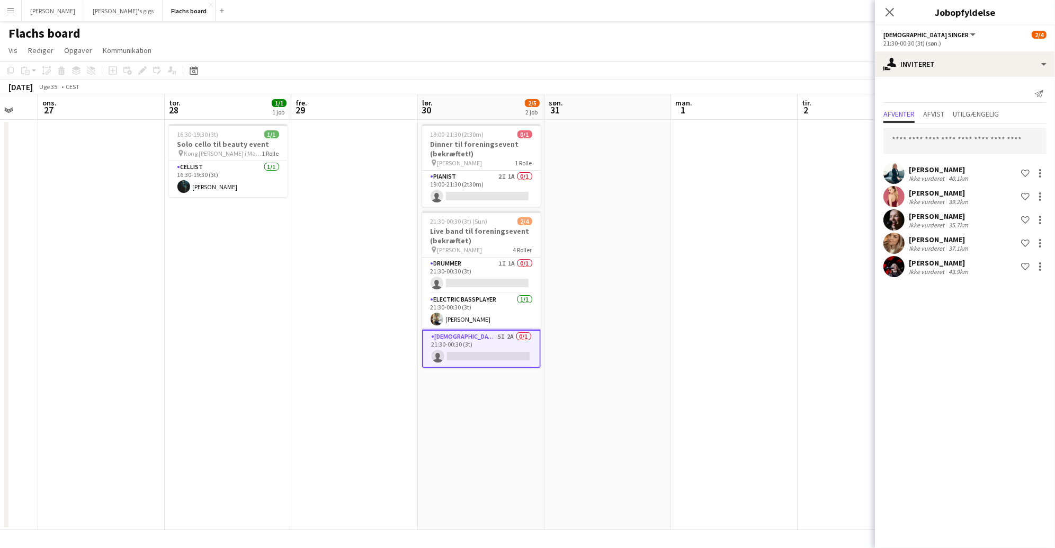
scroll to position [35, 0]
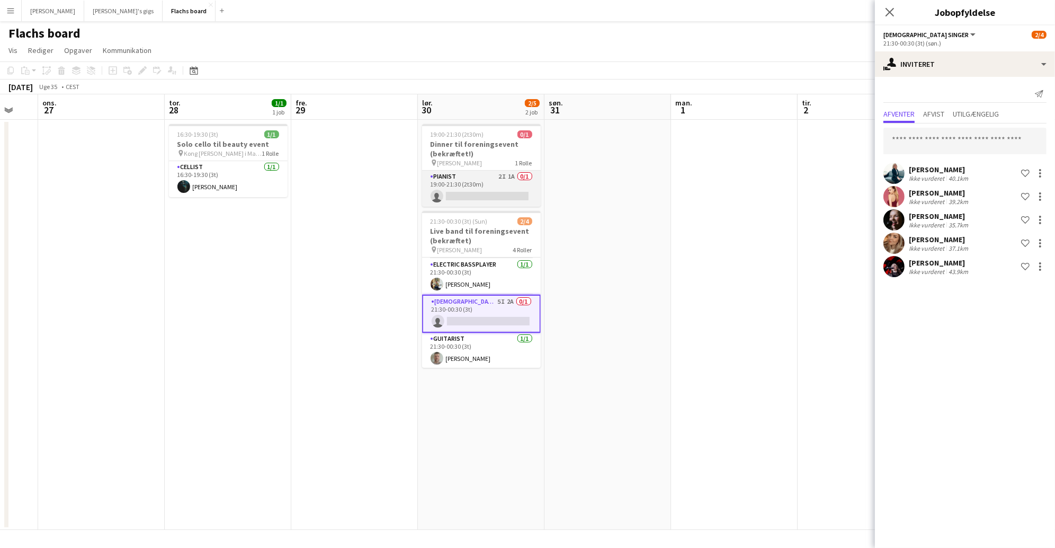
click at [510, 190] on app-card-role "Pianist 2I 1A 0/1 19:00-21:30 (2t30m) single-neutral-actions" at bounding box center [481, 189] width 119 height 36
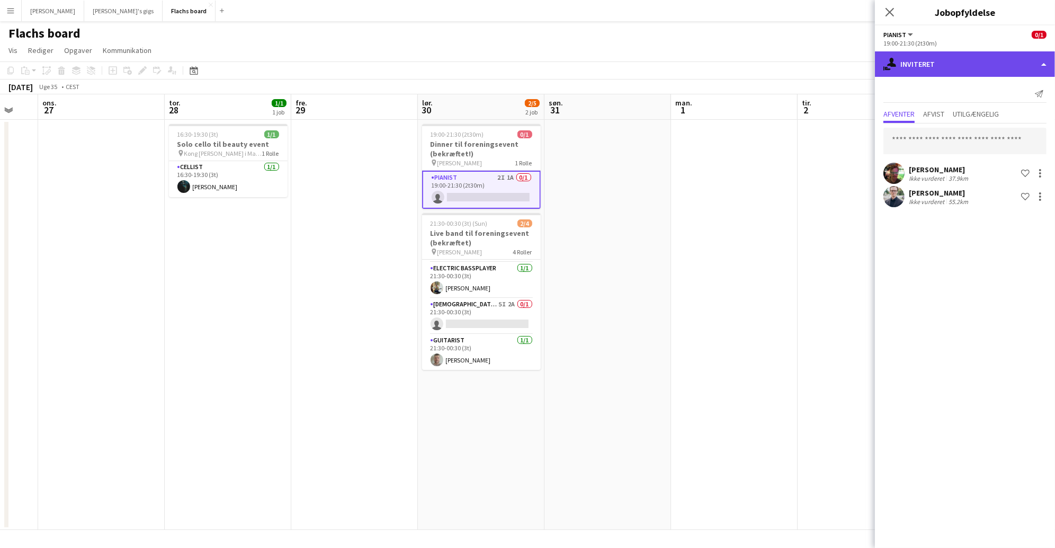
click at [949, 70] on div "single-neutral-actions-share-1 Inviteret" at bounding box center [965, 63] width 180 height 25
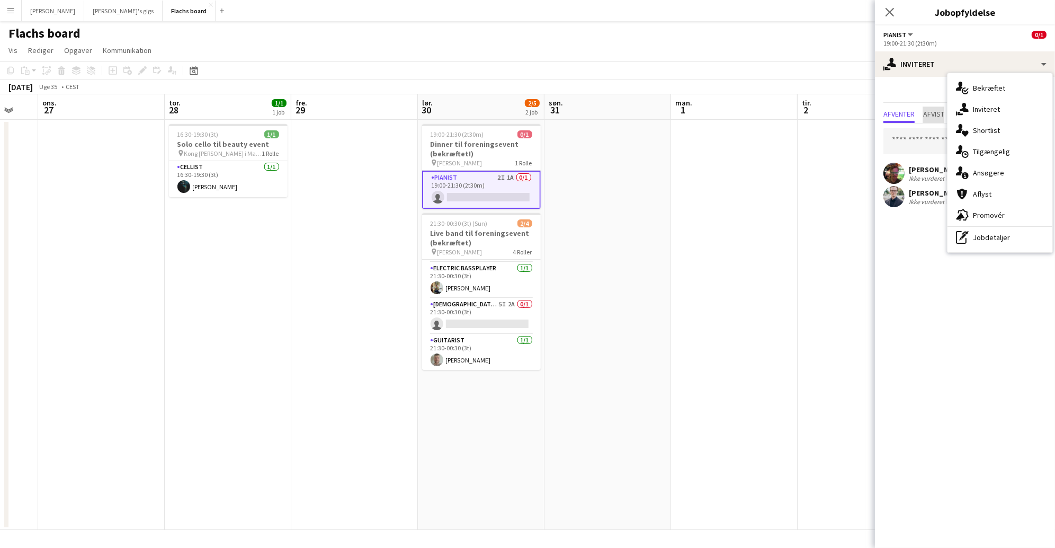
click at [926, 114] on span "Afvist" at bounding box center [933, 113] width 21 height 7
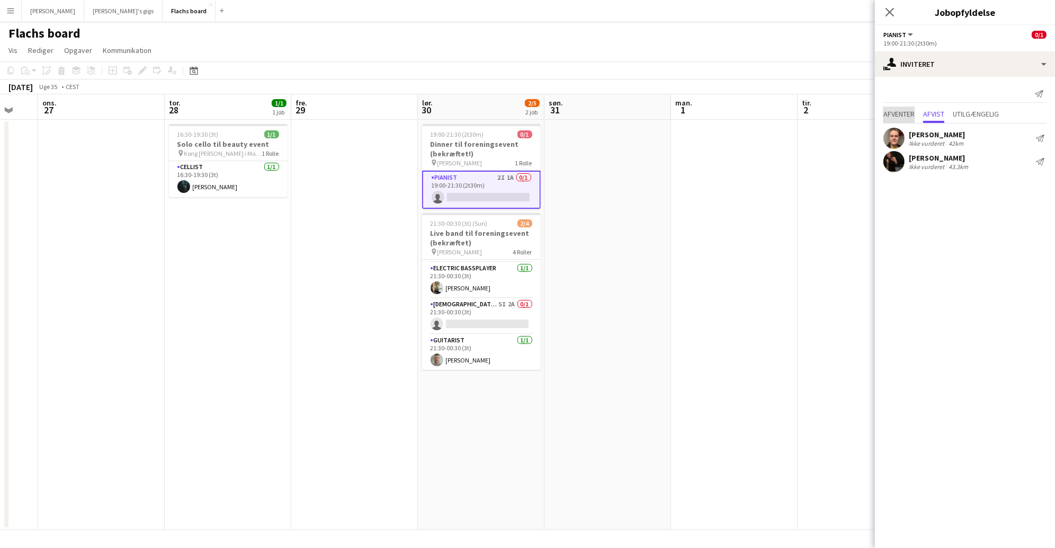
click at [897, 115] on span "Afventer" at bounding box center [899, 113] width 31 height 7
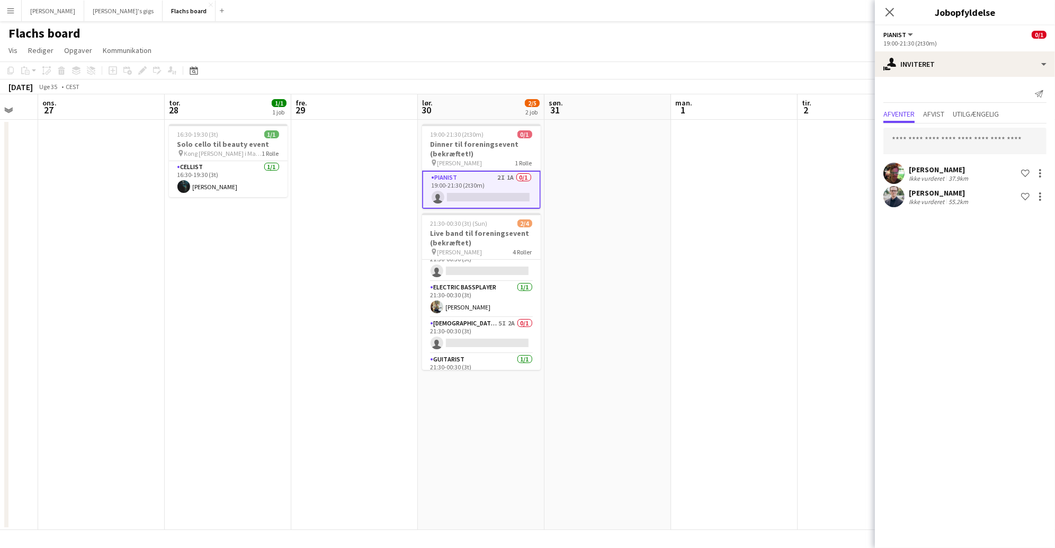
scroll to position [0, 469]
click at [683, 187] on app-date-cell at bounding box center [734, 325] width 127 height 410
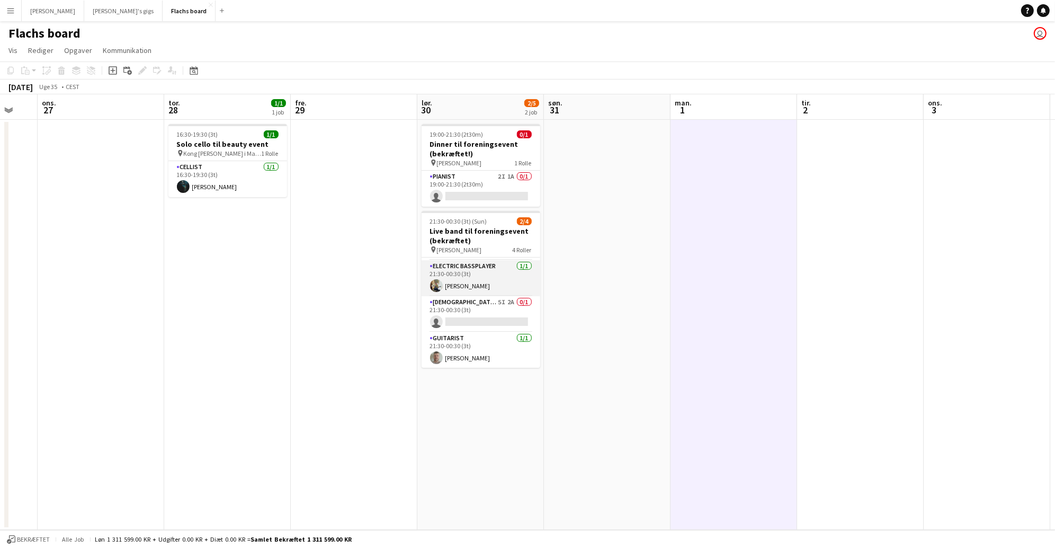
scroll to position [0, 0]
click at [485, 351] on app-card-role "[DEMOGRAPHIC_DATA] Singer 5I 2A 0/1 21:30-00:30 (3t) single-neutral-actions" at bounding box center [481, 347] width 119 height 36
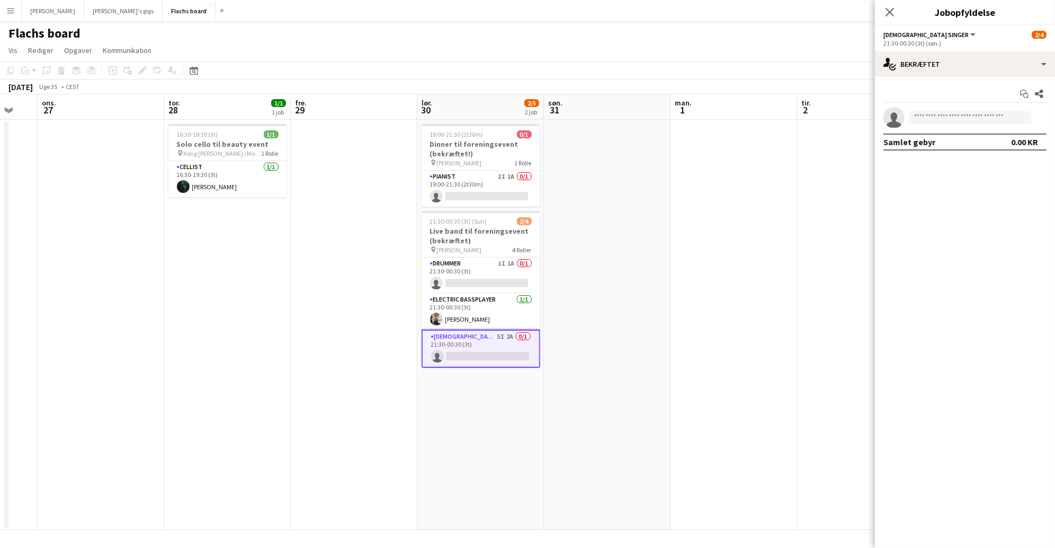
click at [709, 212] on app-date-cell at bounding box center [734, 325] width 127 height 410
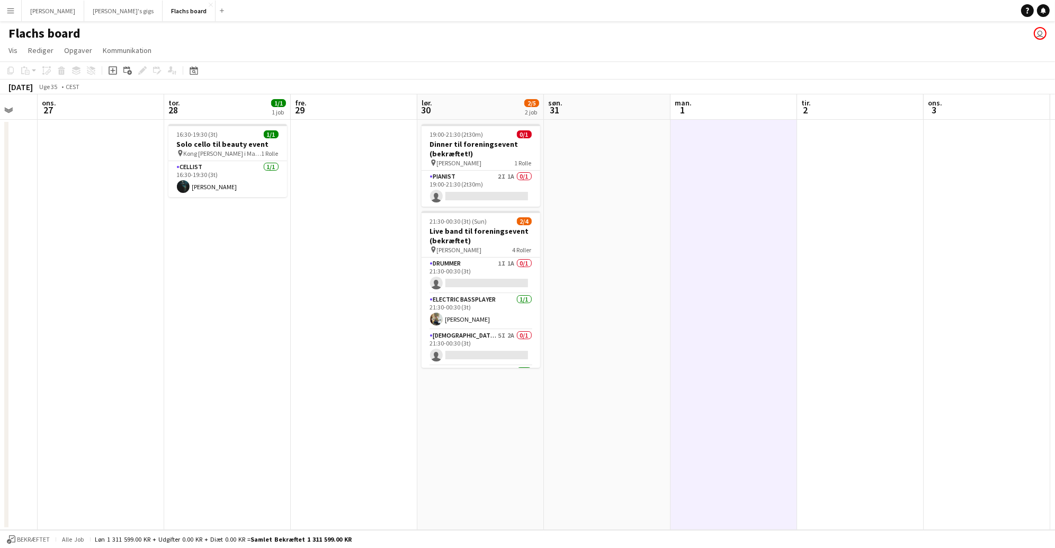
click at [7, 12] on app-icon "Menu" at bounding box center [10, 10] width 8 height 8
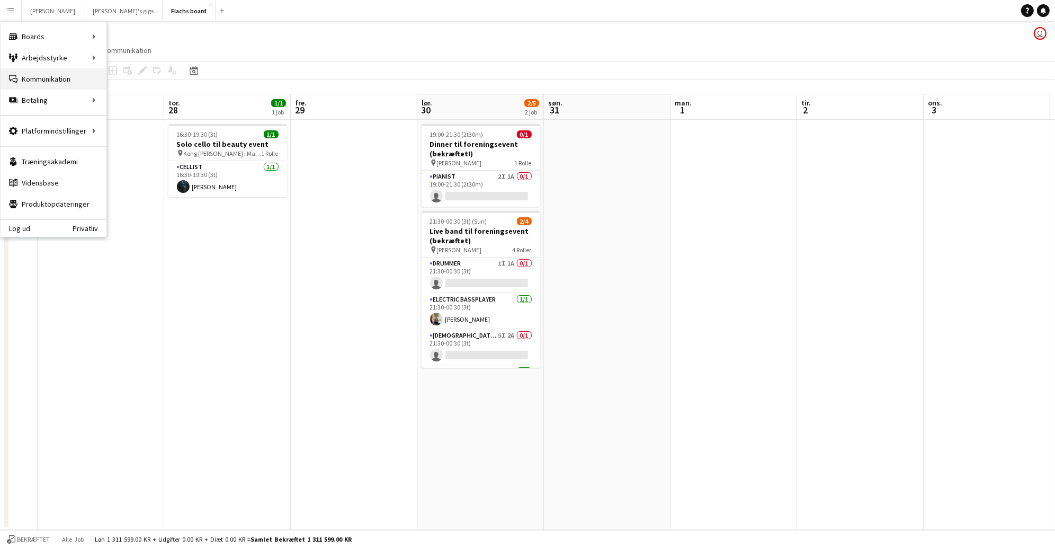
click at [47, 84] on link "Kommunikation Kommunikation" at bounding box center [54, 78] width 106 height 21
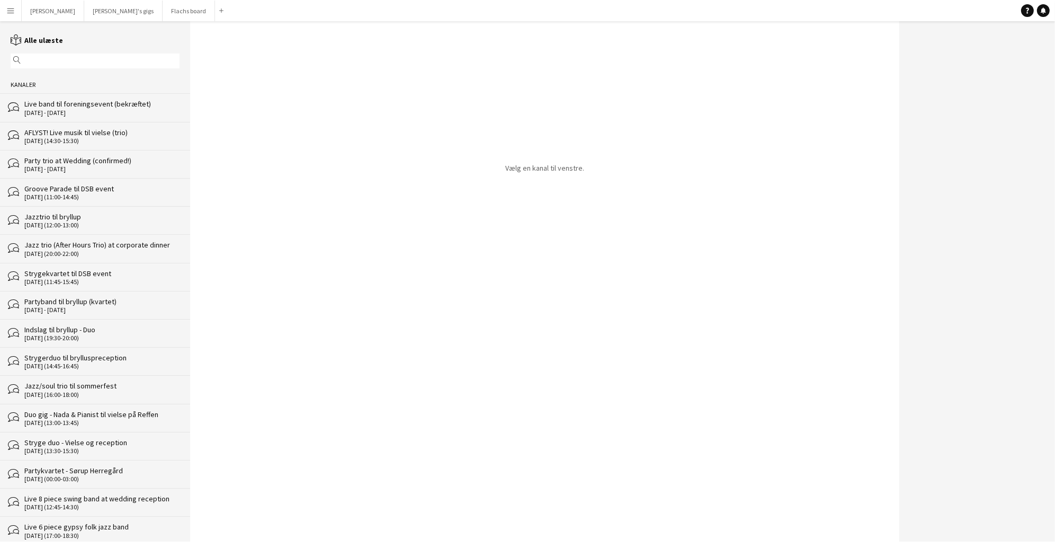
click at [50, 95] on div "bubbles Live band til foreningsevent (bekræftet) [DATE] - [DATE]" at bounding box center [95, 107] width 190 height 28
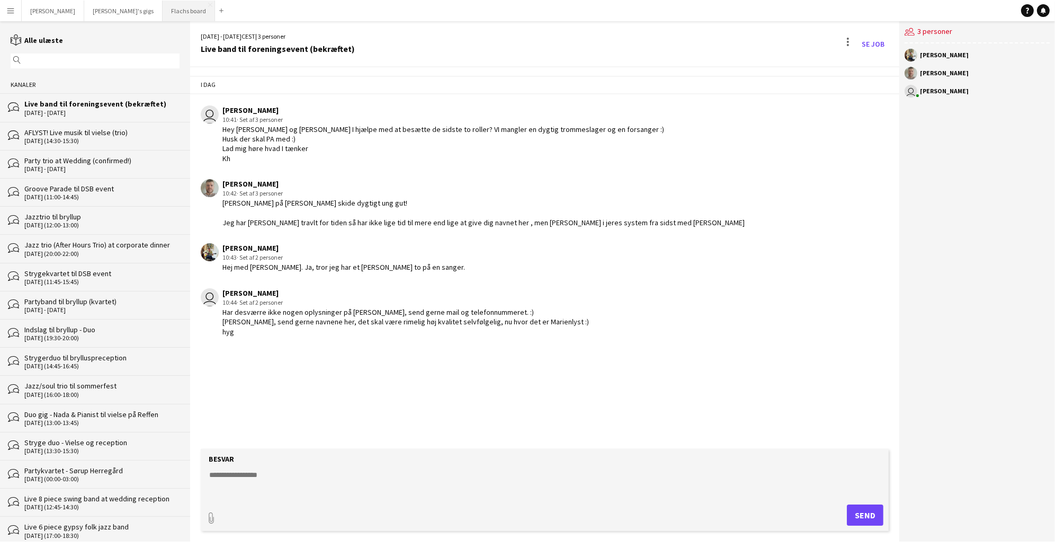
click at [163, 12] on button "Flachs board Luk" at bounding box center [189, 11] width 52 height 21
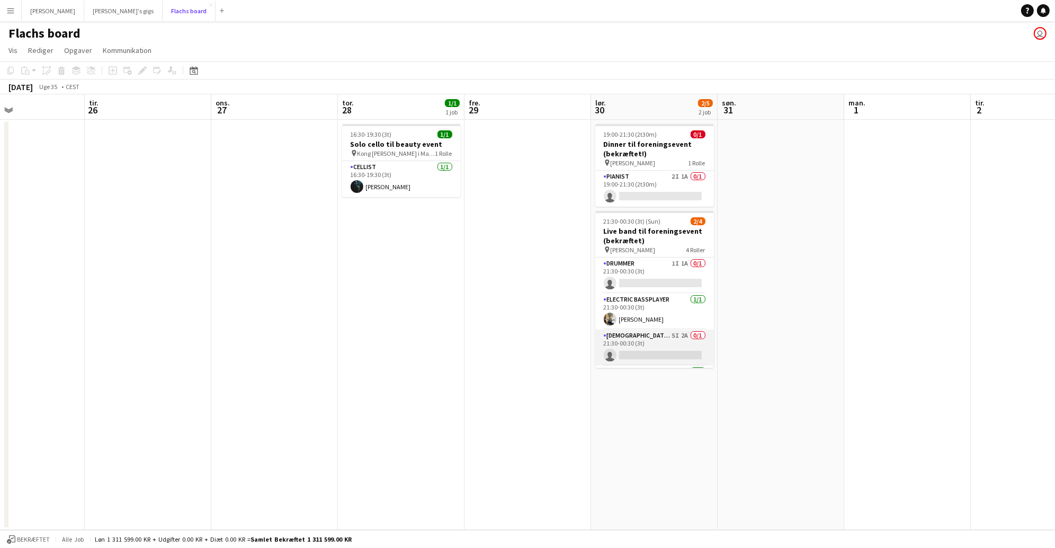
scroll to position [33, 0]
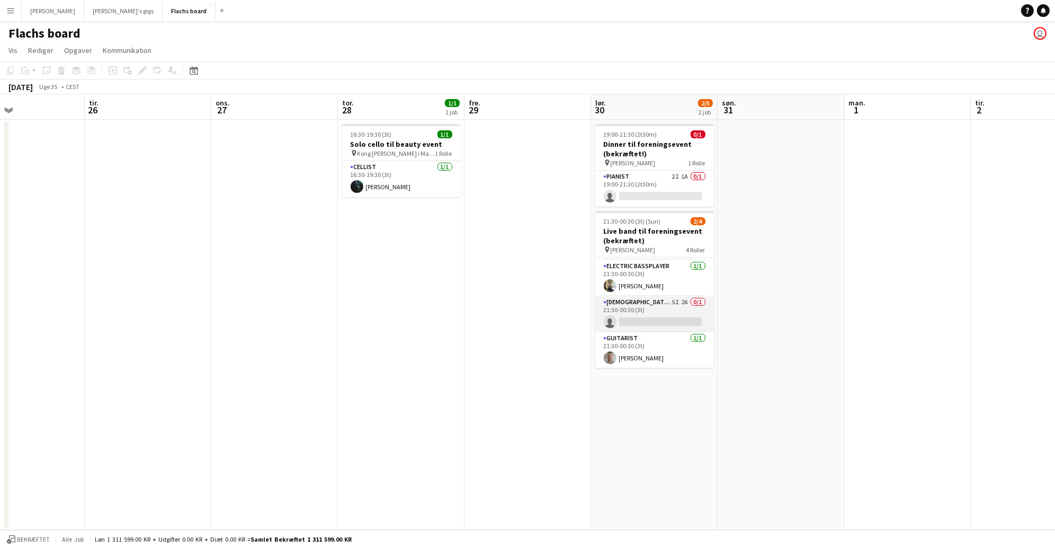
click at [663, 310] on app-card-role "[DEMOGRAPHIC_DATA] Singer 5I 2A 0/1 21:30-00:30 (3t) single-neutral-actions" at bounding box center [654, 314] width 119 height 36
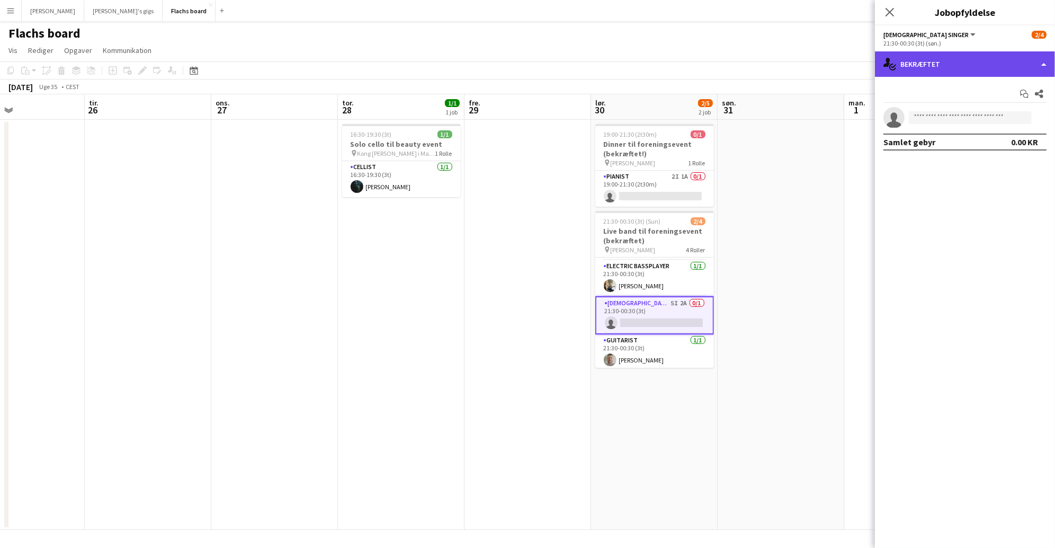
click at [945, 75] on div "single-neutral-actions-check-2 Bekræftet" at bounding box center [965, 63] width 180 height 25
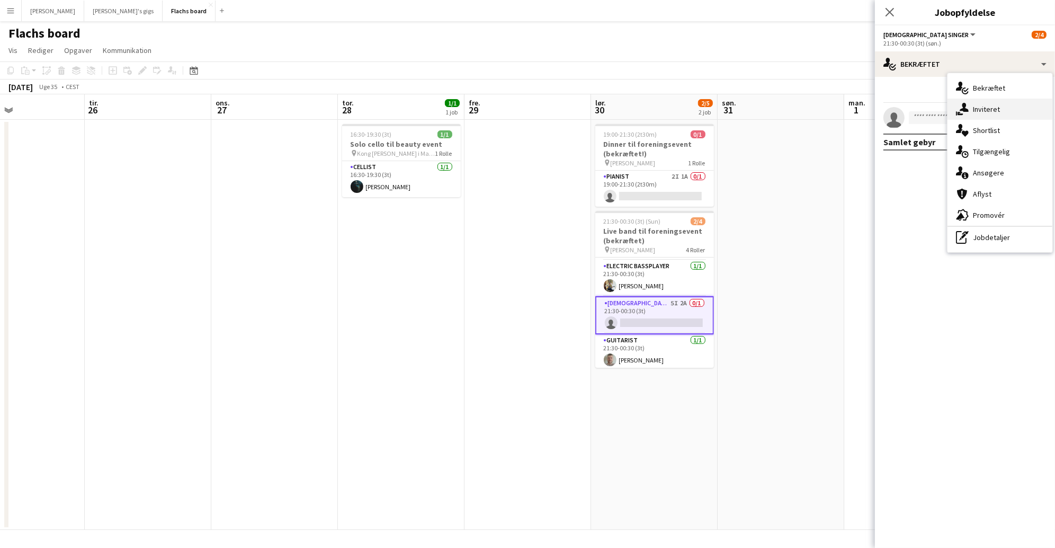
click at [976, 115] on div "single-neutral-actions-share-1 Inviteret" at bounding box center [1000, 109] width 105 height 21
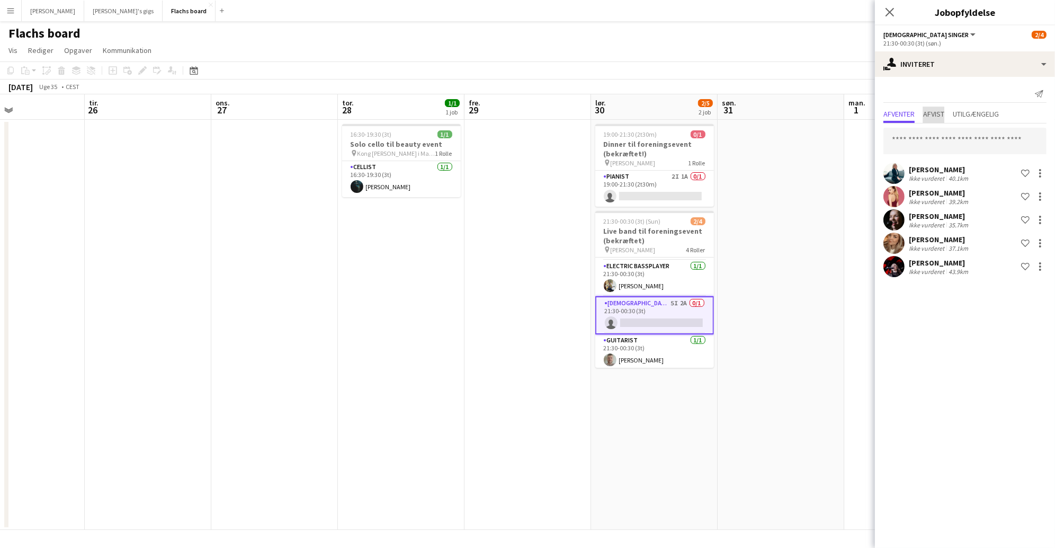
click at [926, 114] on span "Afvist" at bounding box center [933, 113] width 21 height 7
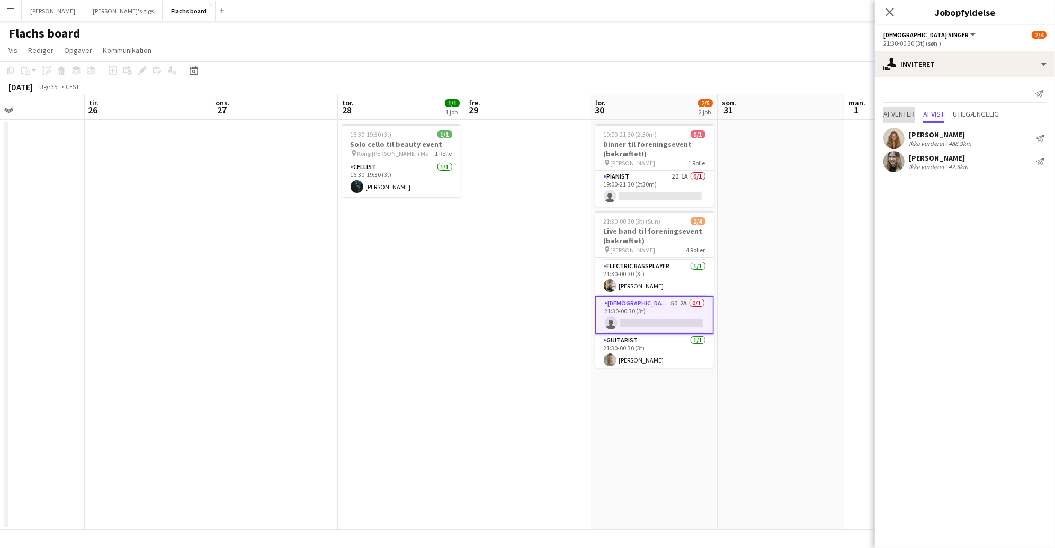
click at [897, 114] on span "Afventer" at bounding box center [899, 113] width 31 height 7
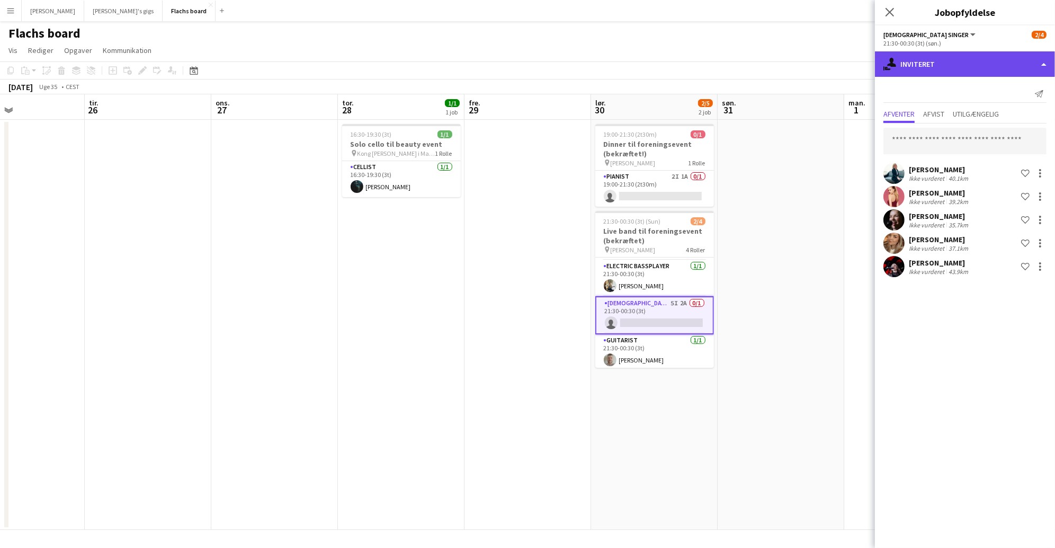
click at [928, 72] on div "single-neutral-actions-share-1 Inviteret" at bounding box center [965, 63] width 180 height 25
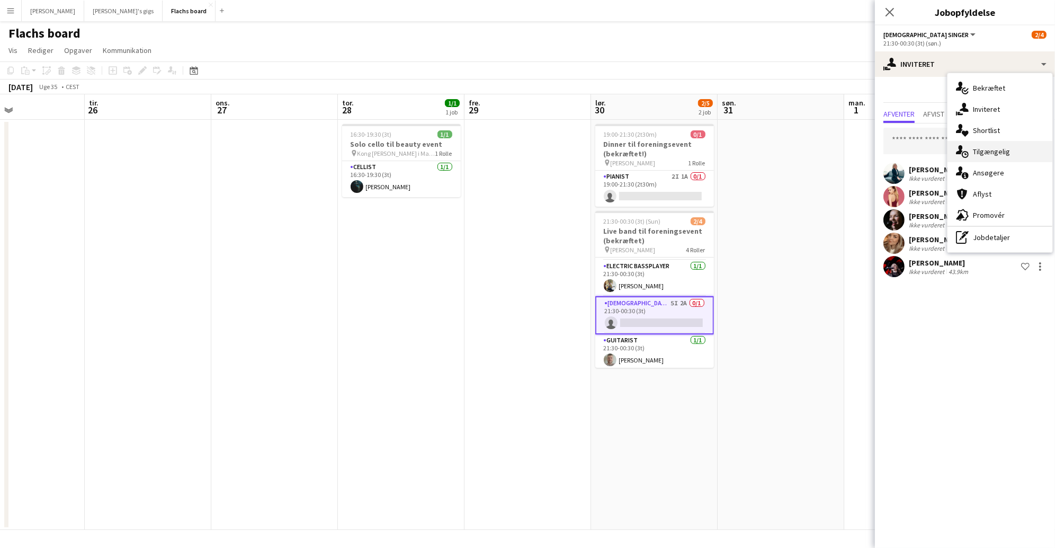
click at [990, 155] on div "single-neutral-actions-upload Tilgængelig" at bounding box center [1000, 151] width 105 height 21
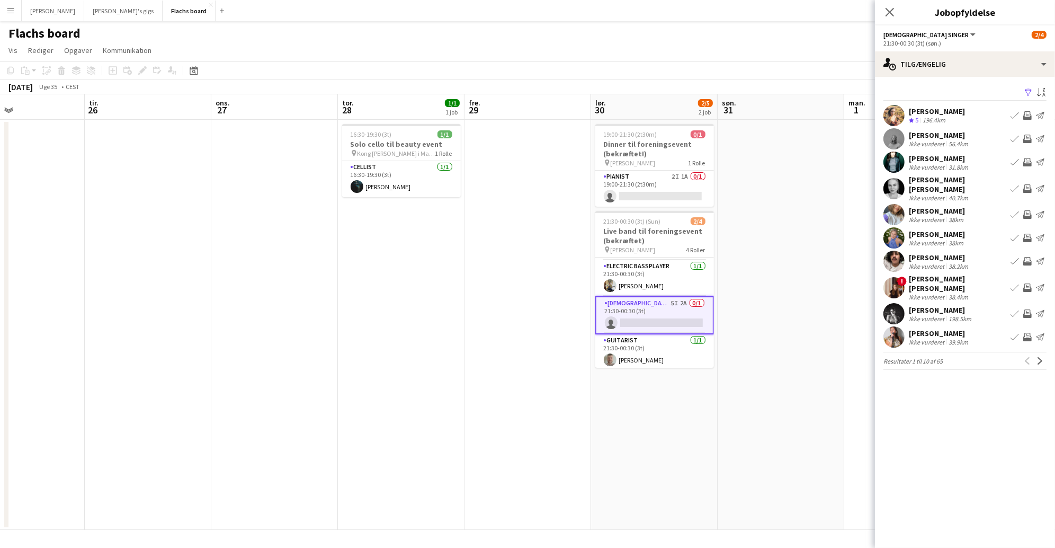
click at [1029, 162] on app-icon "Inviter team" at bounding box center [1027, 162] width 8 height 8
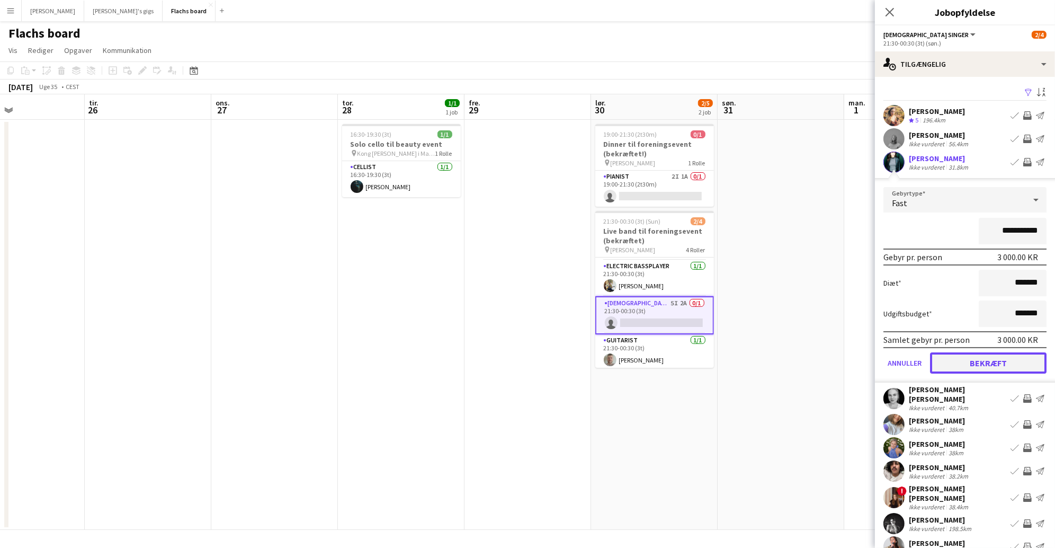
click at [1015, 366] on button "Bekræft" at bounding box center [988, 362] width 117 height 21
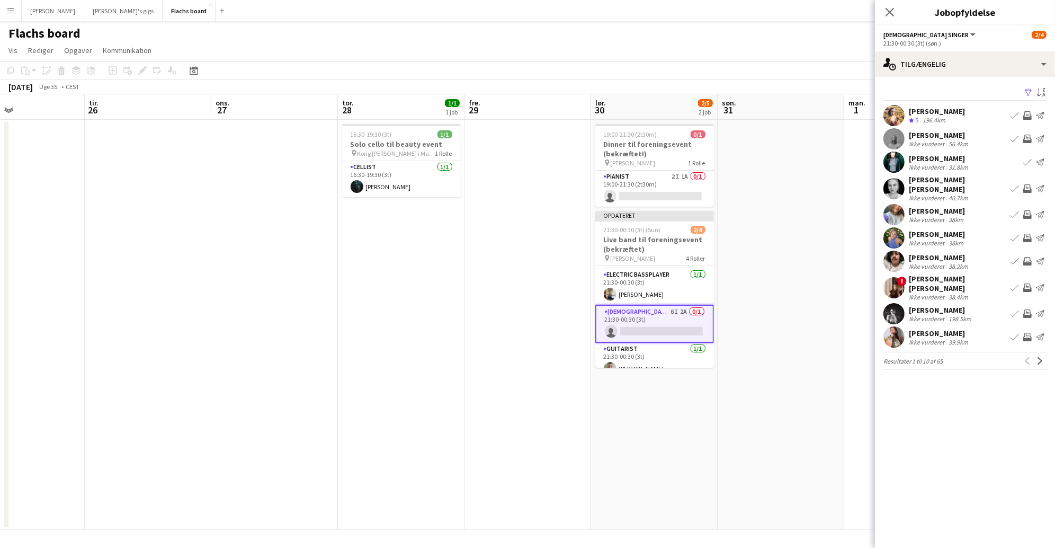
click at [894, 21] on div "Luk pop-in" at bounding box center [890, 12] width 30 height 24
click at [887, 15] on icon at bounding box center [890, 12] width 10 height 10
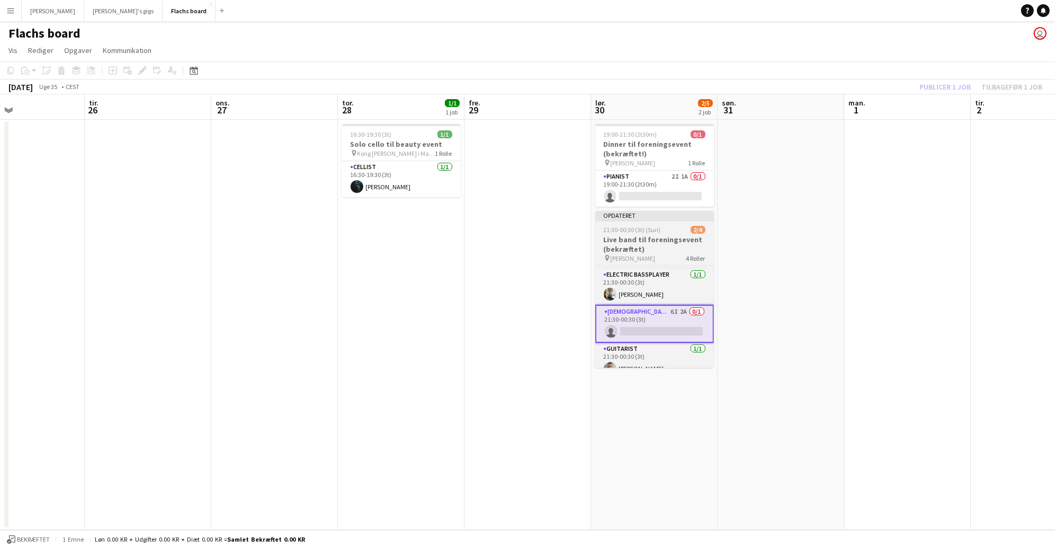
click at [676, 231] on div "21:30-00:30 (3t) (Sun) 2/4" at bounding box center [654, 230] width 119 height 8
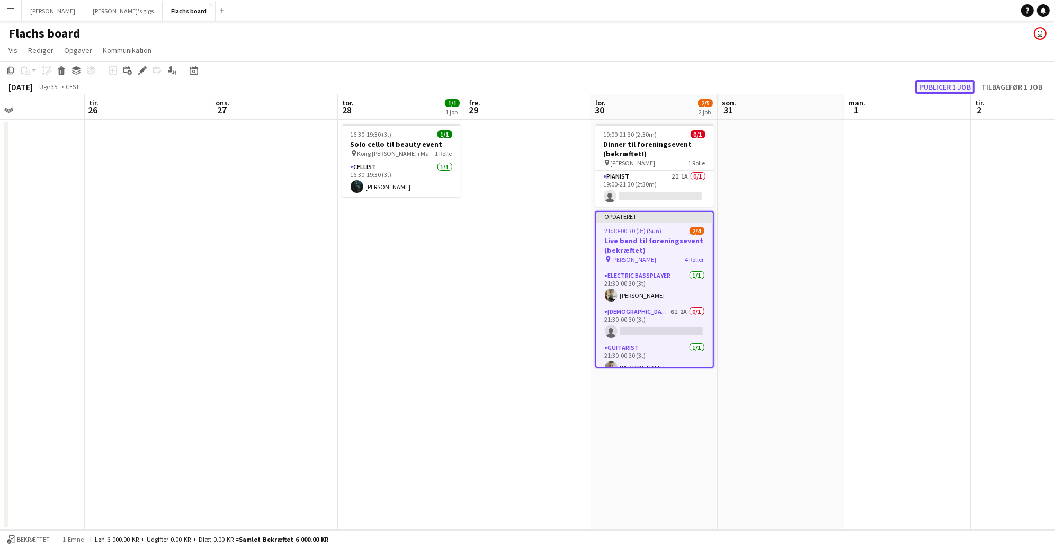
click at [958, 90] on button "Publicer 1 job" at bounding box center [945, 87] width 60 height 14
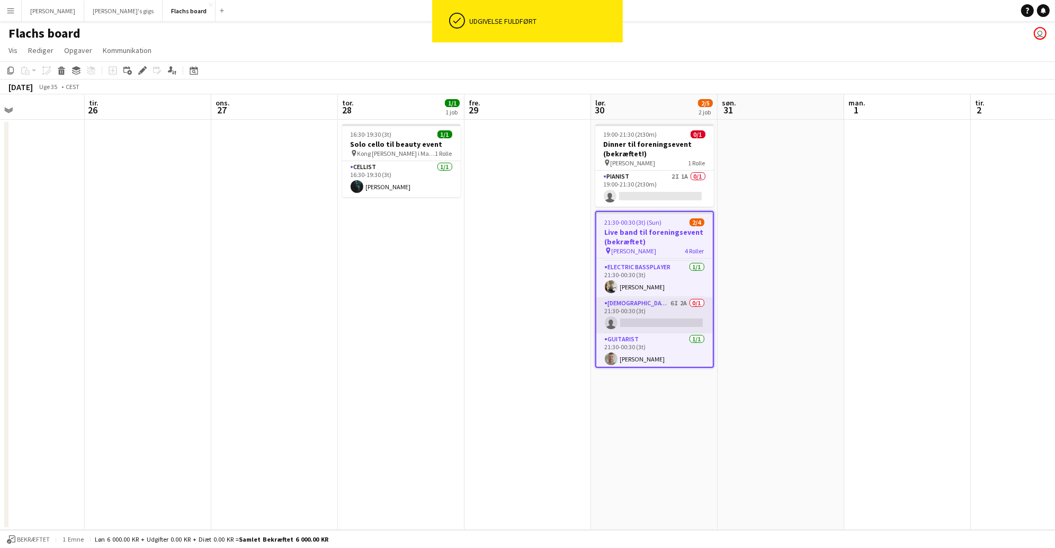
scroll to position [0, 0]
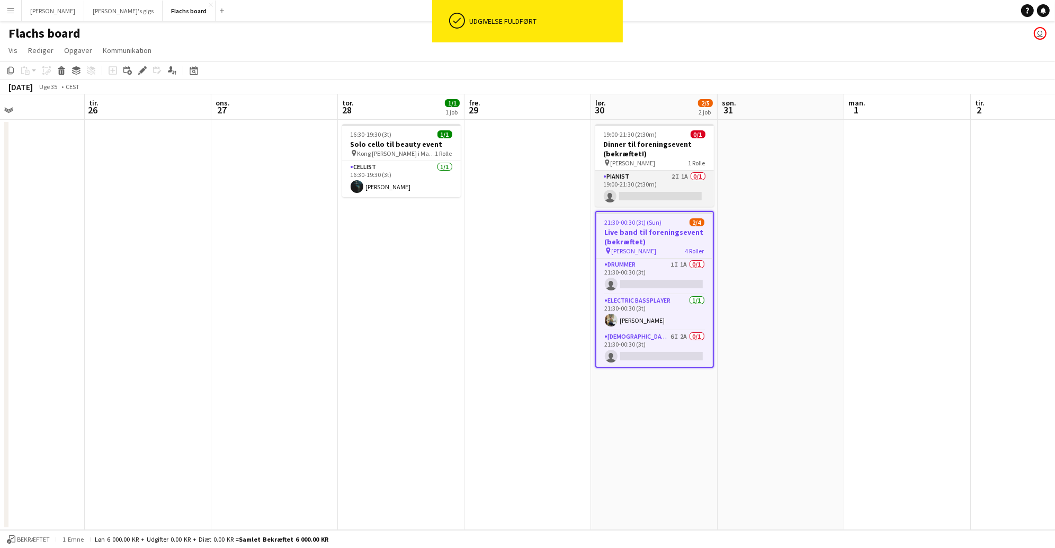
click at [672, 190] on app-card-role "Pianist 2I 1A 0/1 19:00-21:30 (2t30m) single-neutral-actions" at bounding box center [654, 189] width 119 height 36
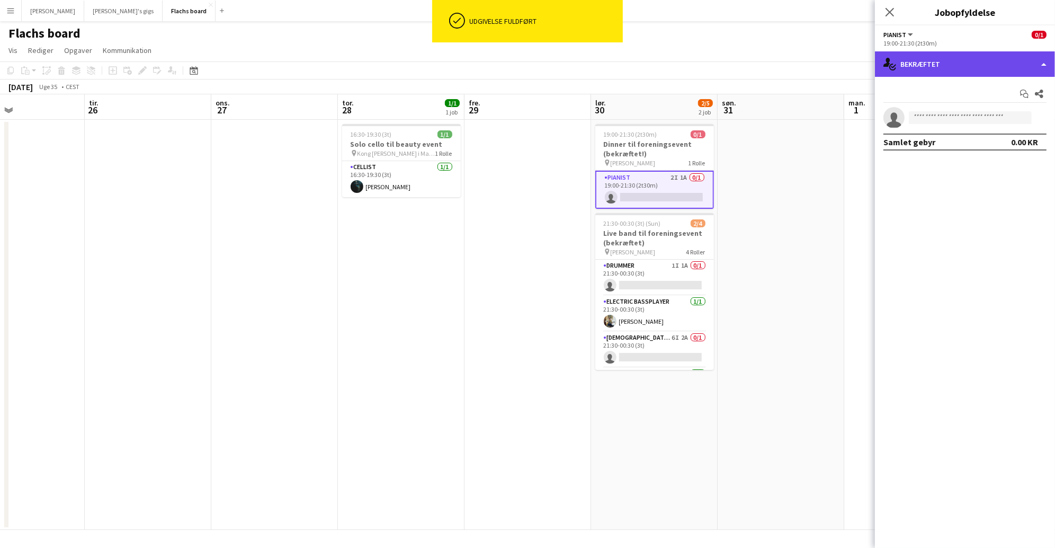
click at [929, 64] on div "single-neutral-actions-check-2 Bekræftet" at bounding box center [965, 63] width 180 height 25
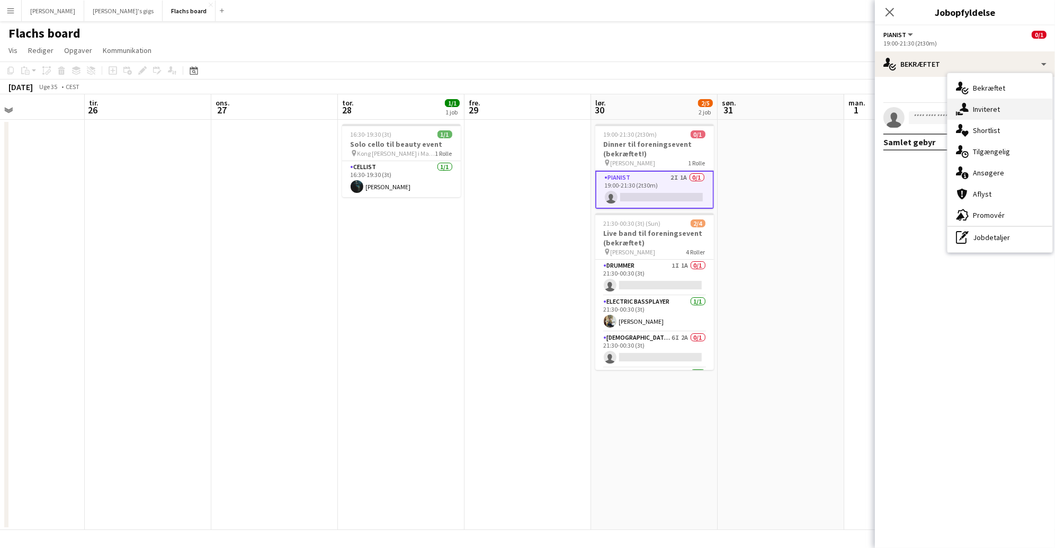
click at [976, 109] on div "single-neutral-actions-share-1 Inviteret" at bounding box center [1000, 109] width 105 height 21
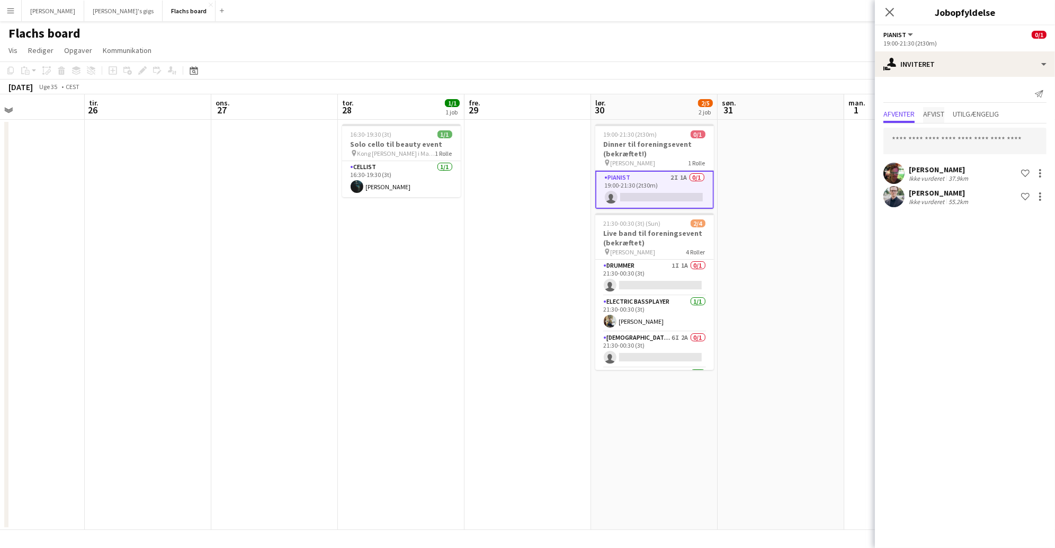
click at [935, 118] on span "Afvist" at bounding box center [933, 115] width 21 height 16
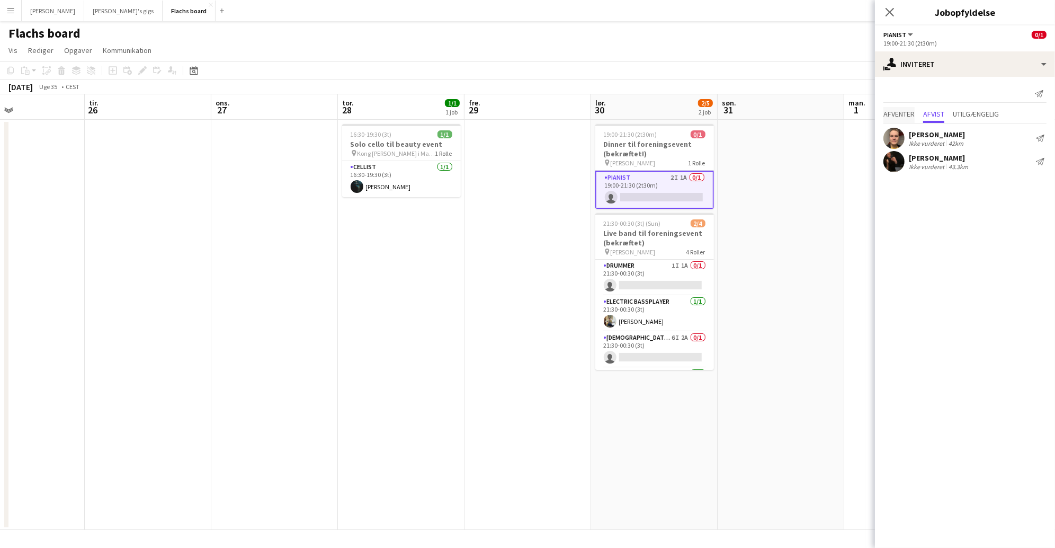
click at [892, 114] on span "Afventer" at bounding box center [899, 113] width 31 height 7
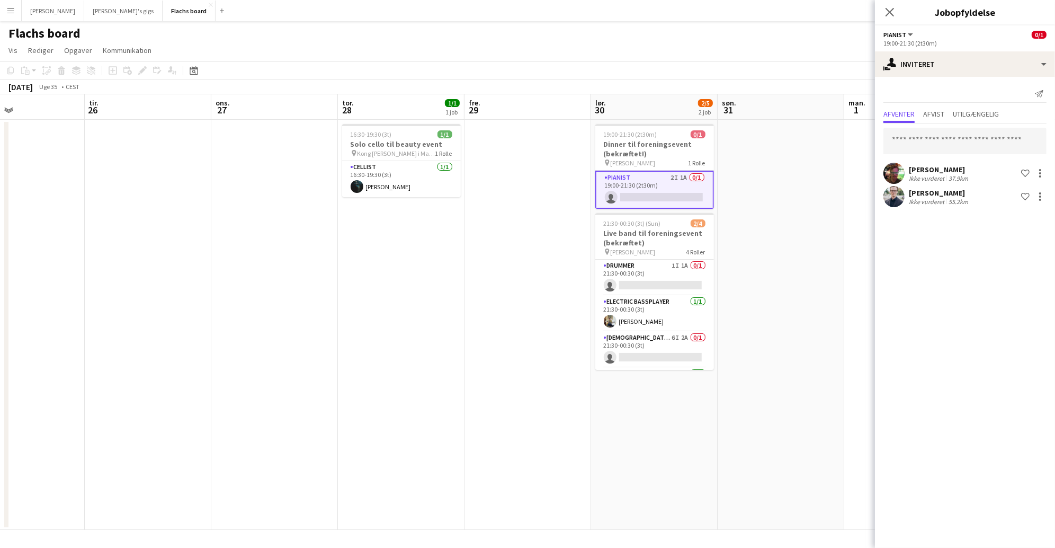
click at [793, 218] on app-date-cell at bounding box center [781, 325] width 127 height 410
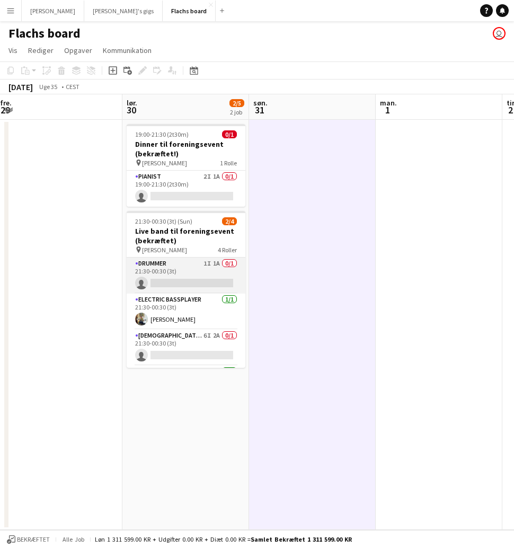
click at [200, 270] on app-card-role "Drummer 1I 1A 0/1 21:30-00:30 (3t) single-neutral-actions" at bounding box center [186, 275] width 119 height 36
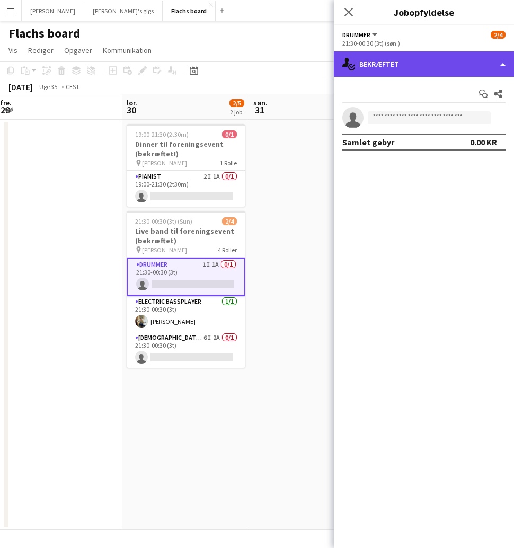
click at [462, 66] on div "single-neutral-actions-check-2 Bekræftet" at bounding box center [424, 63] width 180 height 25
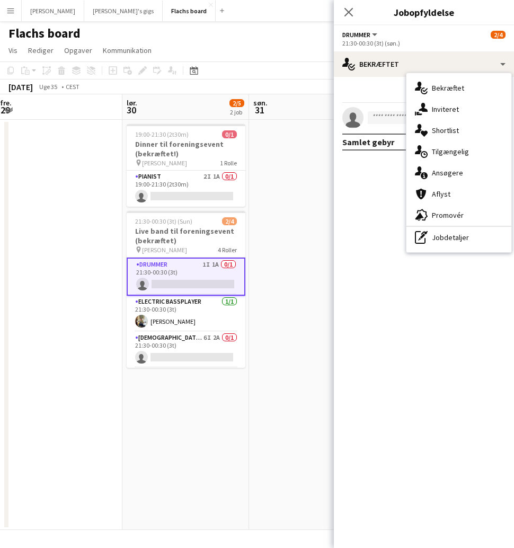
click at [382, 130] on app-confirmed-crew "single-neutral-actions Samlet gebyr 0.00 KR" at bounding box center [424, 128] width 180 height 43
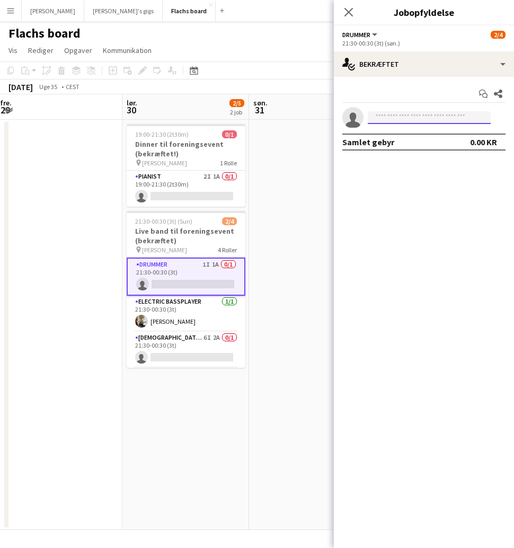
click at [382, 115] on input at bounding box center [429, 117] width 123 height 13
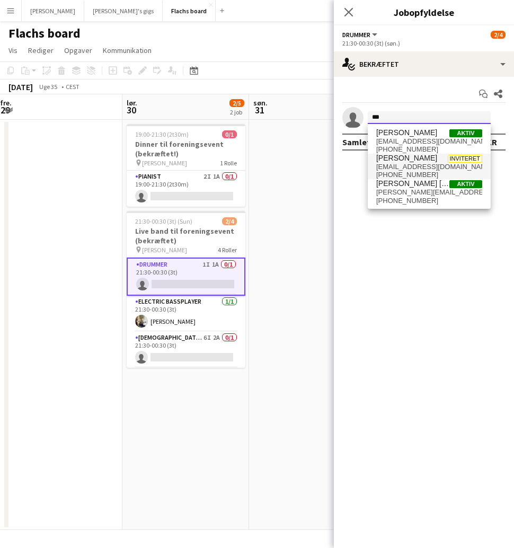
type input "***"
click at [400, 159] on span "[PERSON_NAME]" at bounding box center [406, 158] width 61 height 9
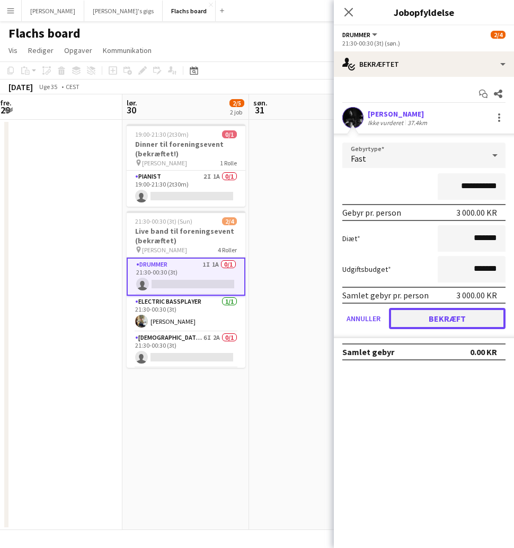
click at [436, 316] on button "Bekræft" at bounding box center [447, 318] width 117 height 21
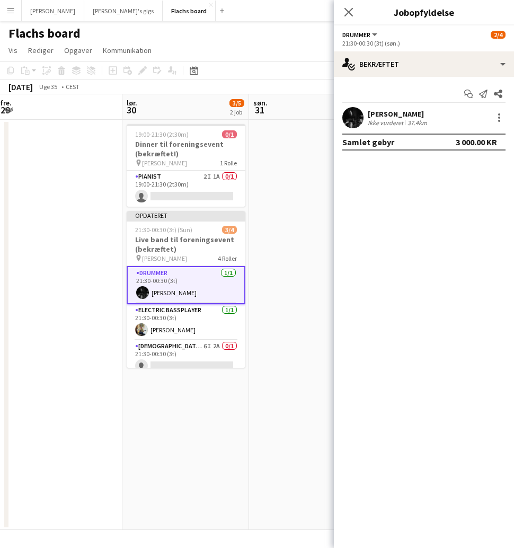
click at [263, 243] on app-date-cell at bounding box center [312, 325] width 127 height 410
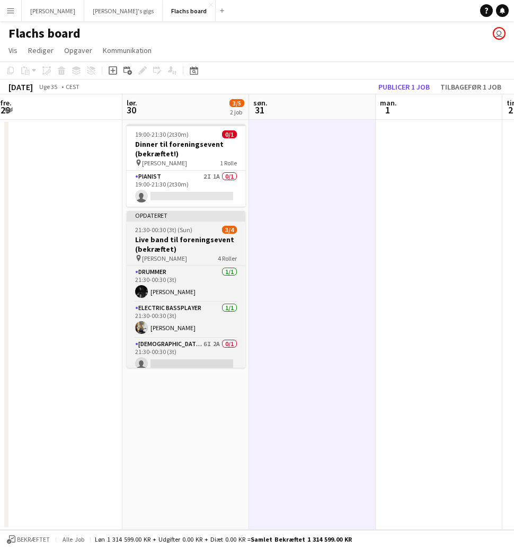
click at [210, 219] on div at bounding box center [186, 220] width 119 height 2
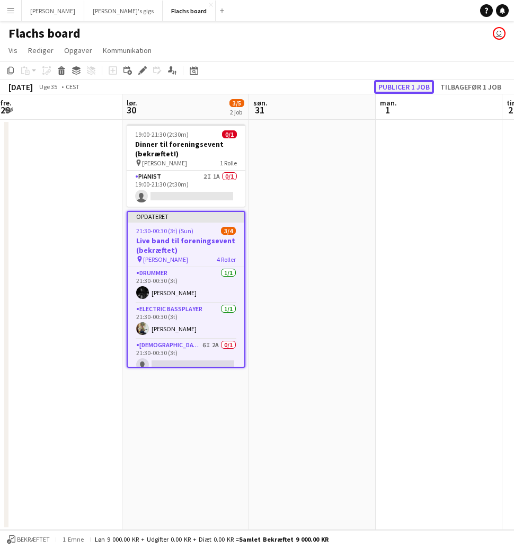
click at [386, 87] on button "Publicer 1 job" at bounding box center [404, 87] width 60 height 14
